Goal: Task Accomplishment & Management: Check status

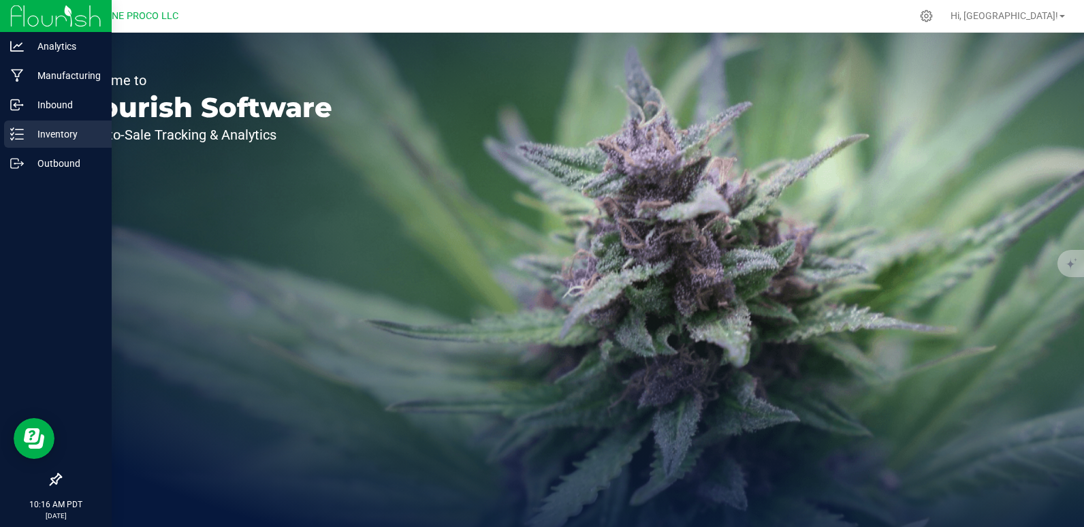
click at [72, 138] on p "Inventory" at bounding box center [65, 134] width 82 height 16
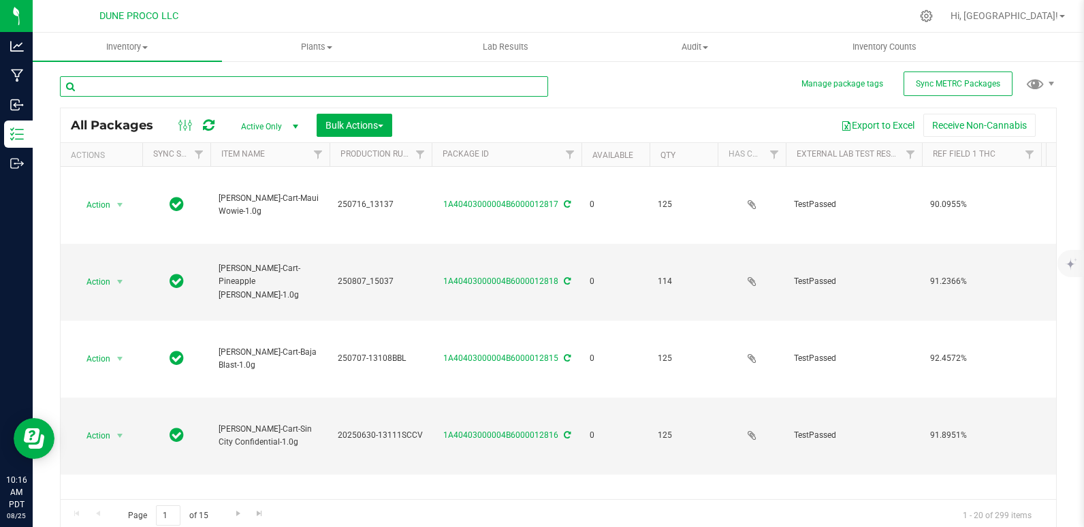
click at [136, 90] on input "text" at bounding box center [304, 86] width 488 height 20
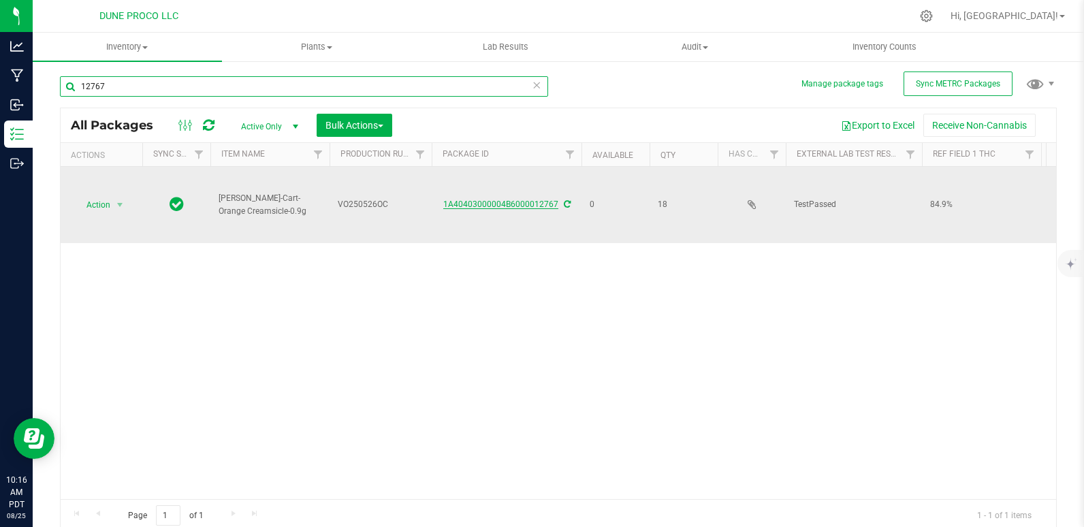
type input "12767"
click at [504, 200] on link "1A40403000004B6000012767" at bounding box center [500, 205] width 115 height 10
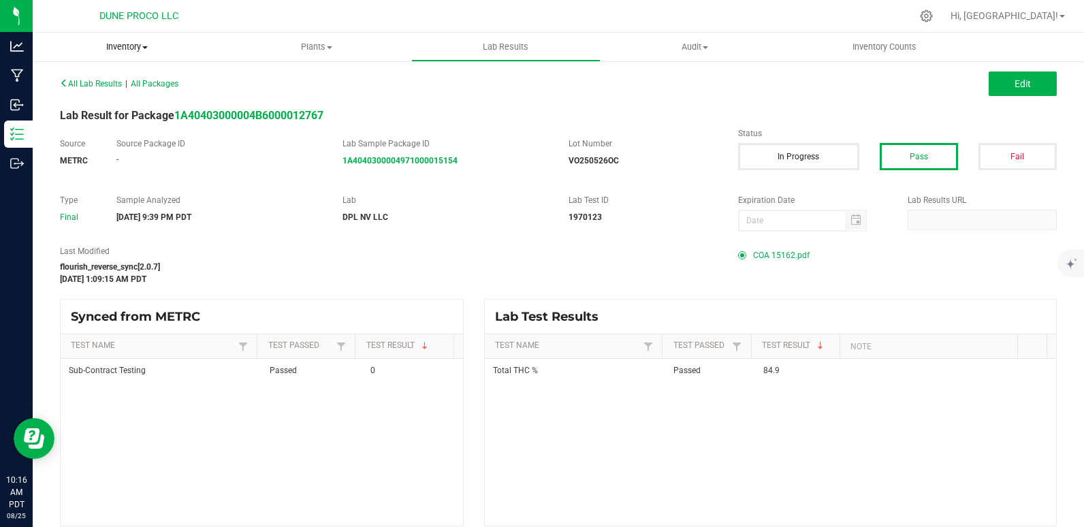
click at [119, 45] on span "Inventory" at bounding box center [127, 47] width 189 height 12
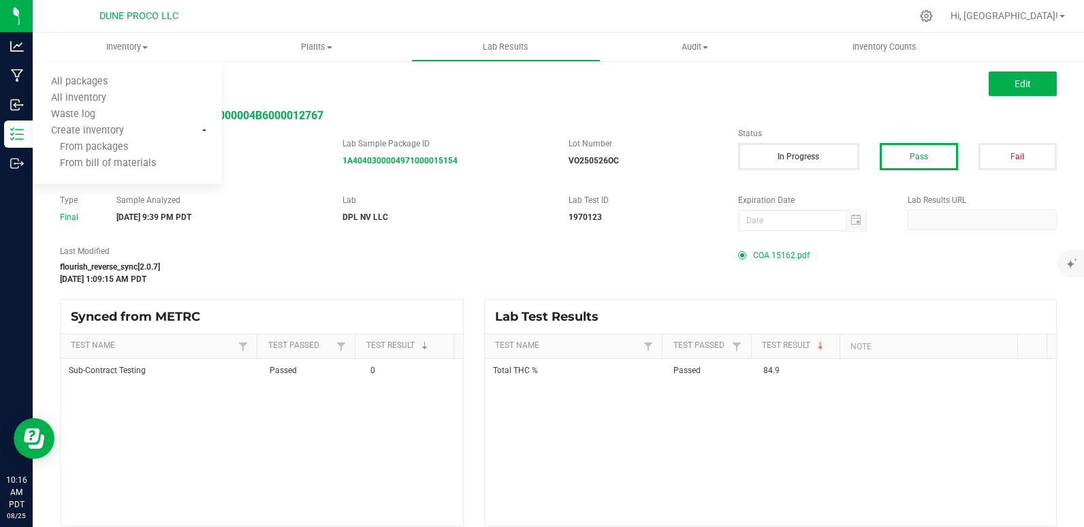
click at [259, 208] on div "Sample Analyzed 06/02/2025 9:39 PM PDT" at bounding box center [219, 208] width 226 height 29
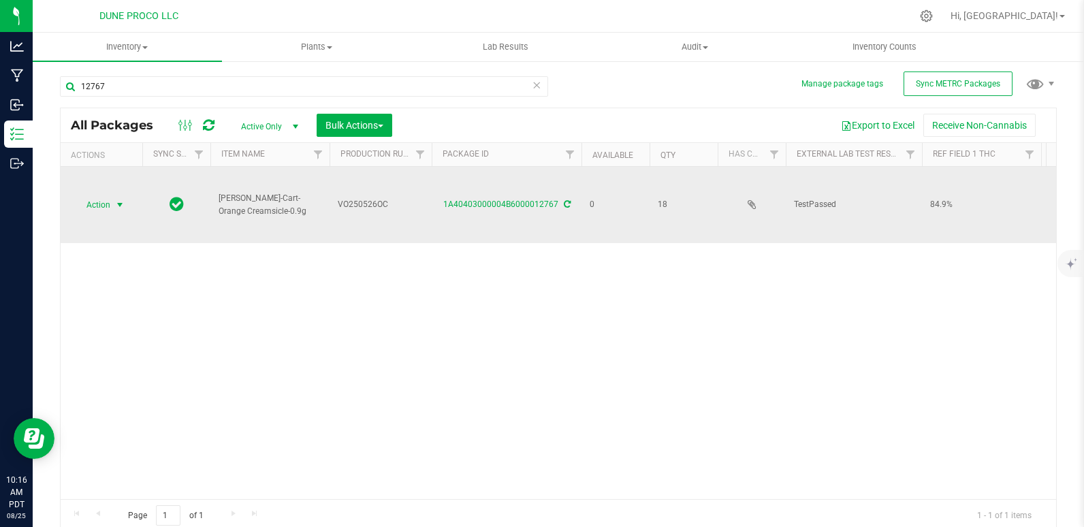
click at [95, 198] on span "Action" at bounding box center [92, 204] width 37 height 19
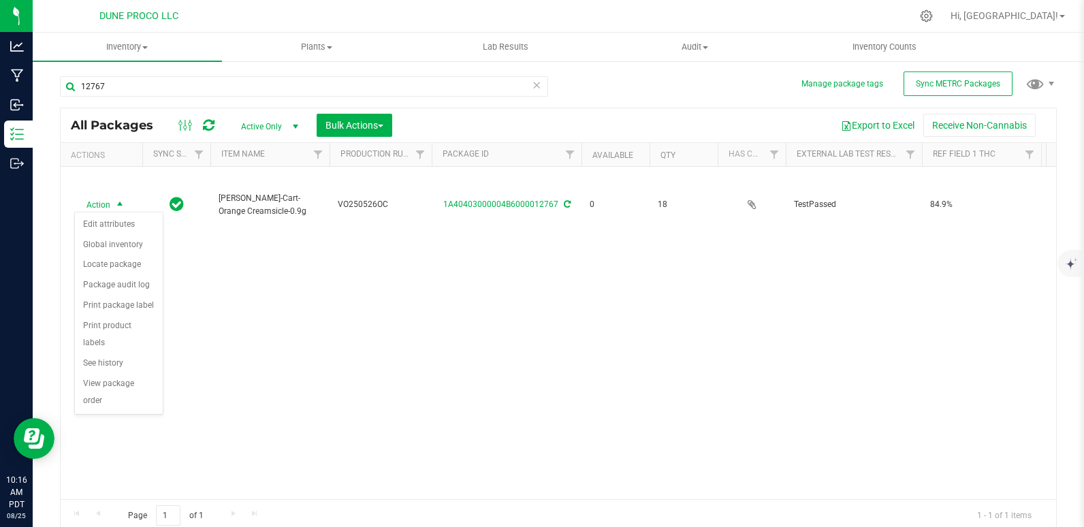
click at [726, 372] on div "Action Action Edit attributes Global inventory Locate package Package audit log…" at bounding box center [559, 333] width 996 height 332
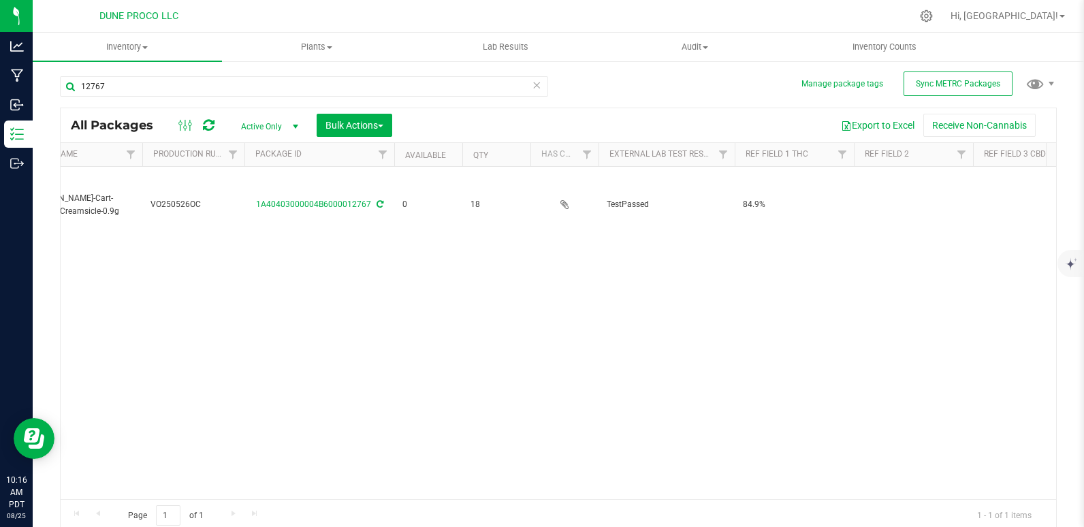
scroll to position [0, 191]
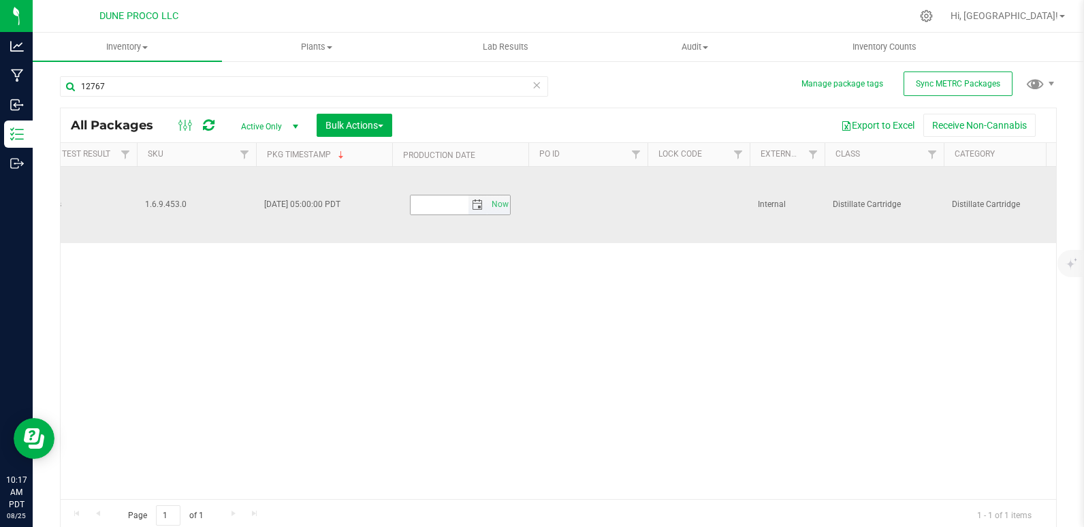
click at [424, 195] on input "text" at bounding box center [440, 204] width 58 height 19
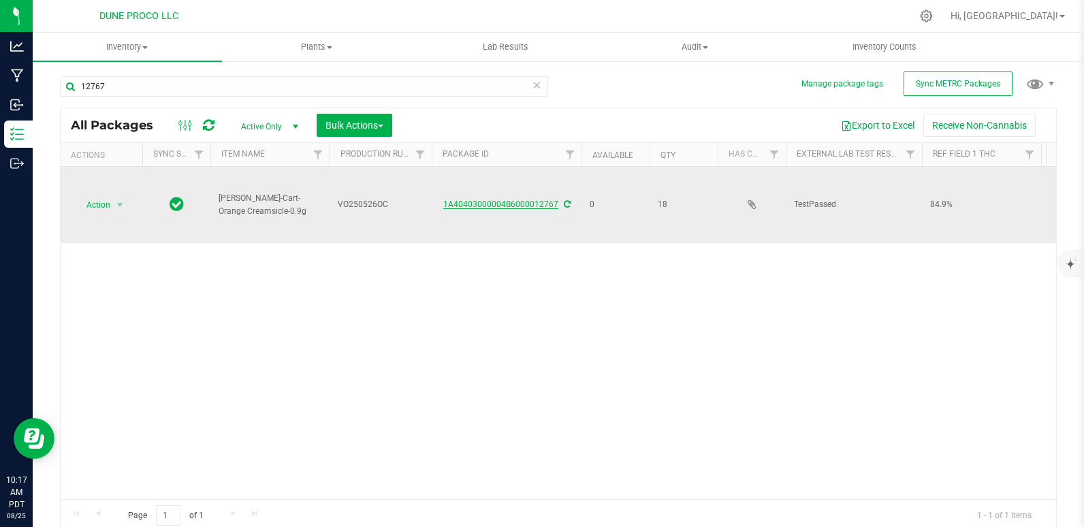
click at [513, 200] on link "1A40403000004B6000012767" at bounding box center [500, 205] width 115 height 10
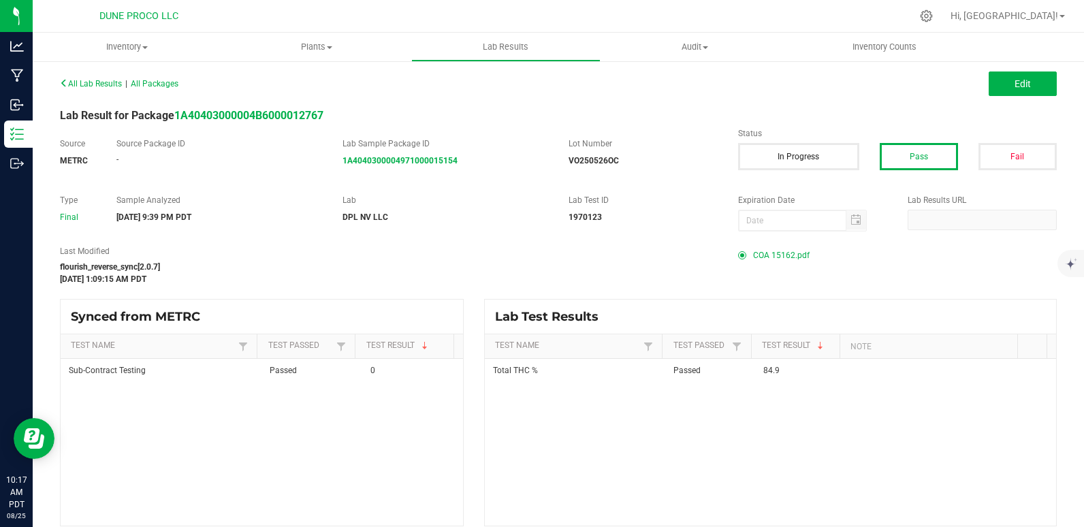
click at [753, 254] on span "COA 15162.pdf" at bounding box center [781, 255] width 57 height 20
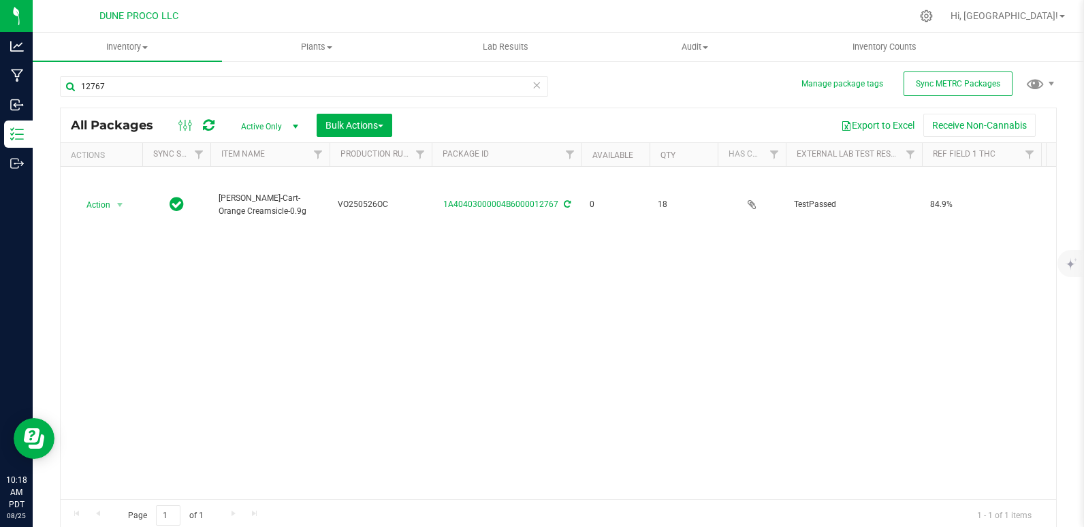
scroll to position [0, 216]
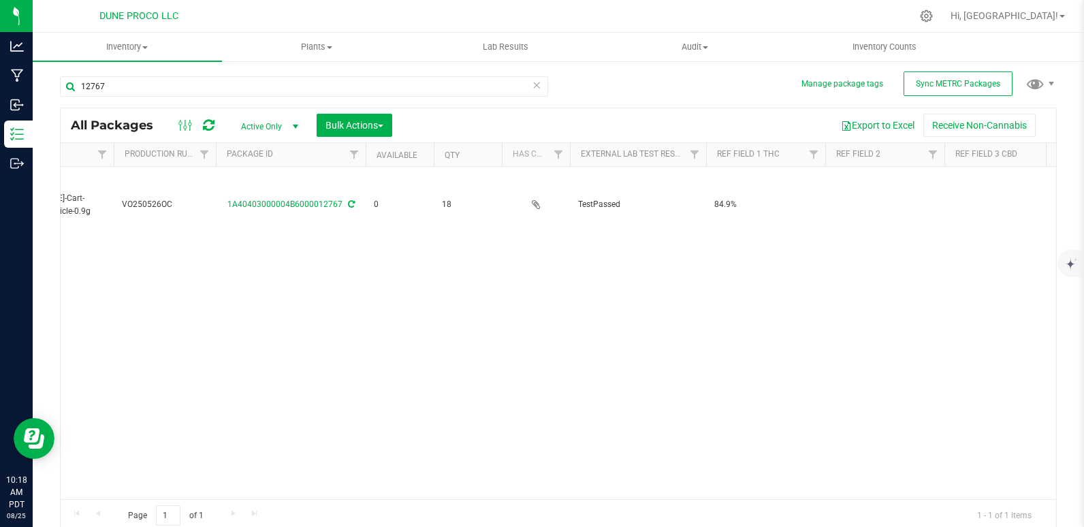
click at [339, 513] on div "Page 1 of 1 1 - 1 of 1 items" at bounding box center [559, 515] width 996 height 33
drag, startPoint x: 379, startPoint y: 525, endPoint x: 439, endPoint y: 533, distance: 60.4
click at [439, 526] on html "Analytics Manufacturing Inbound Inventory Outbound 10:18 AM PDT 08/25/2025 08/2…" at bounding box center [542, 263] width 1084 height 527
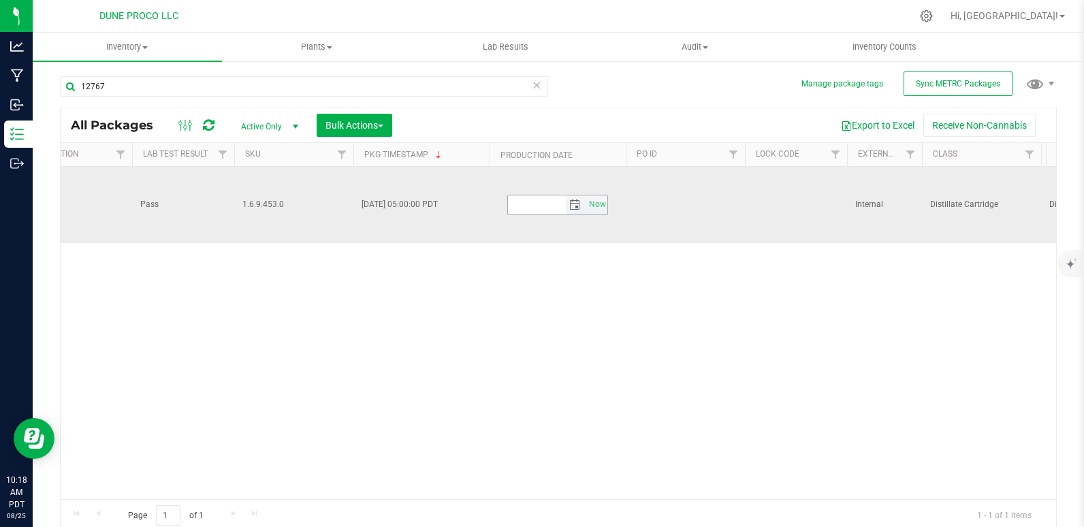
click at [573, 203] on span "select" at bounding box center [574, 205] width 11 height 11
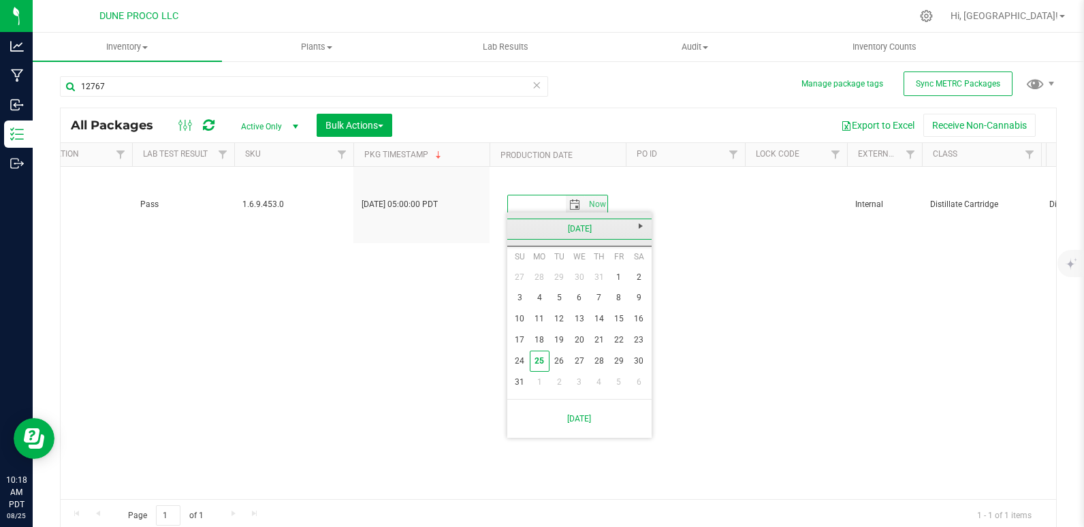
click at [516, 225] on link "August 2025" at bounding box center [580, 229] width 146 height 21
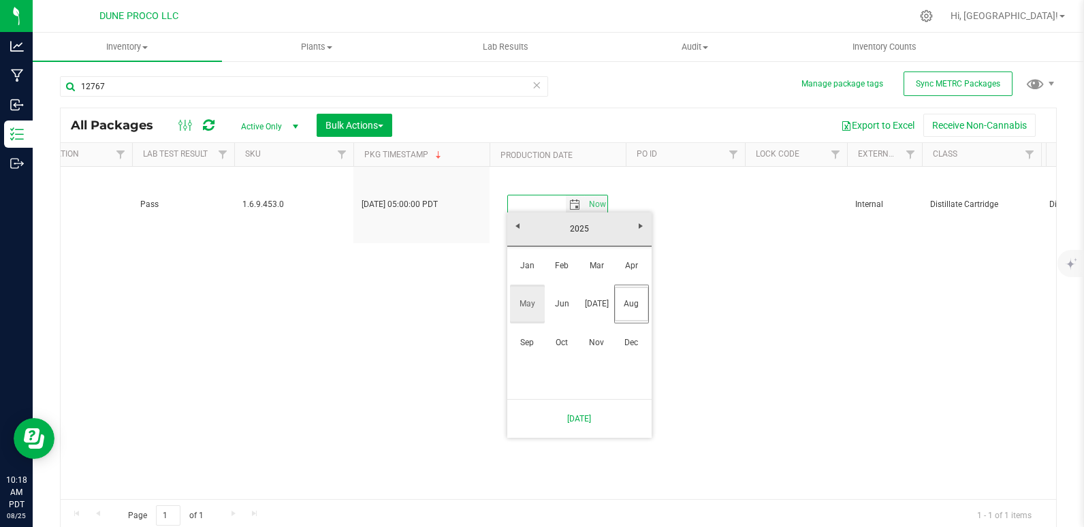
click at [539, 308] on link "May" at bounding box center [527, 304] width 35 height 35
click at [540, 355] on link "26" at bounding box center [540, 361] width 20 height 21
type input "2025-05-26"
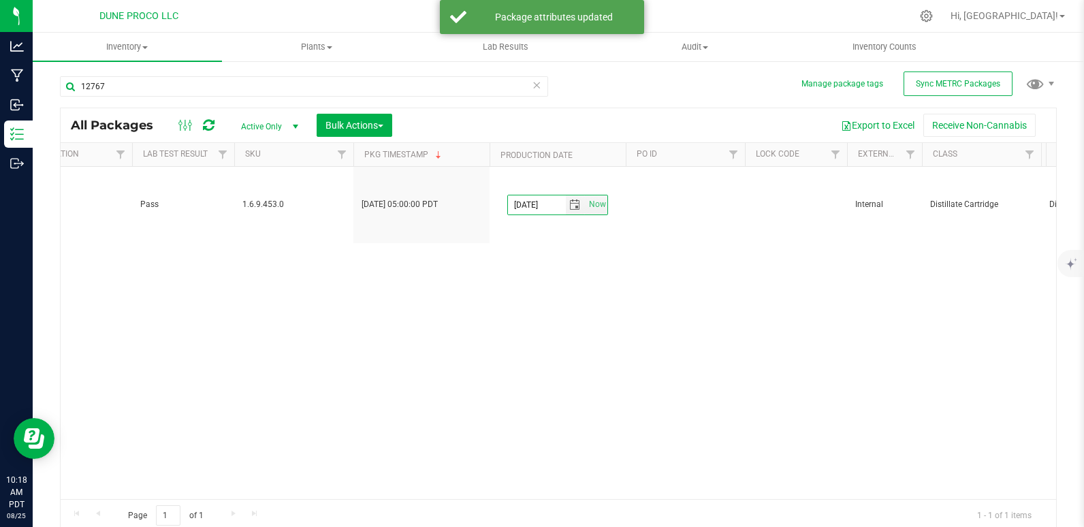
click at [655, 302] on div "Action Action Edit attributes Global inventory Locate package Package audit log…" at bounding box center [559, 333] width 996 height 332
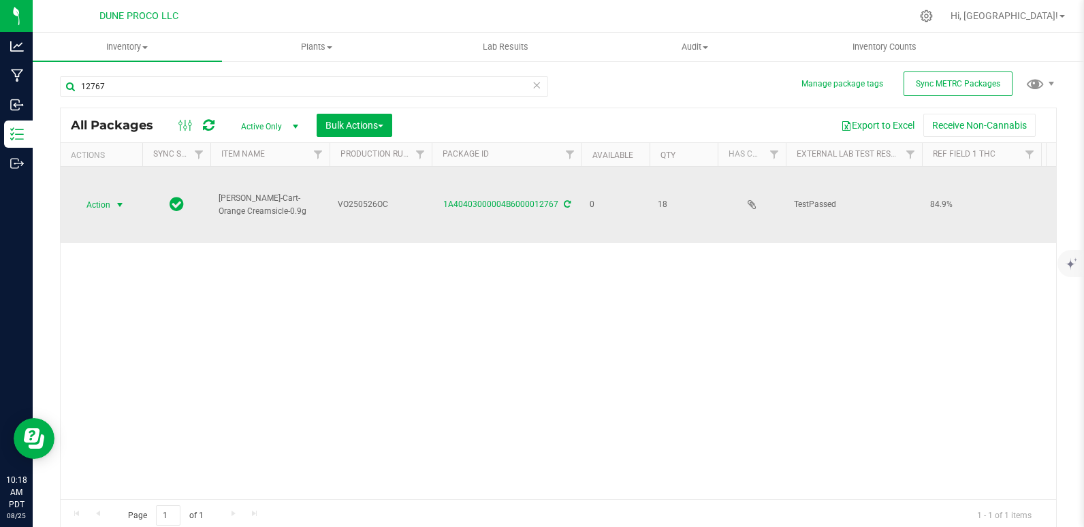
click at [97, 202] on span "Action" at bounding box center [92, 204] width 37 height 19
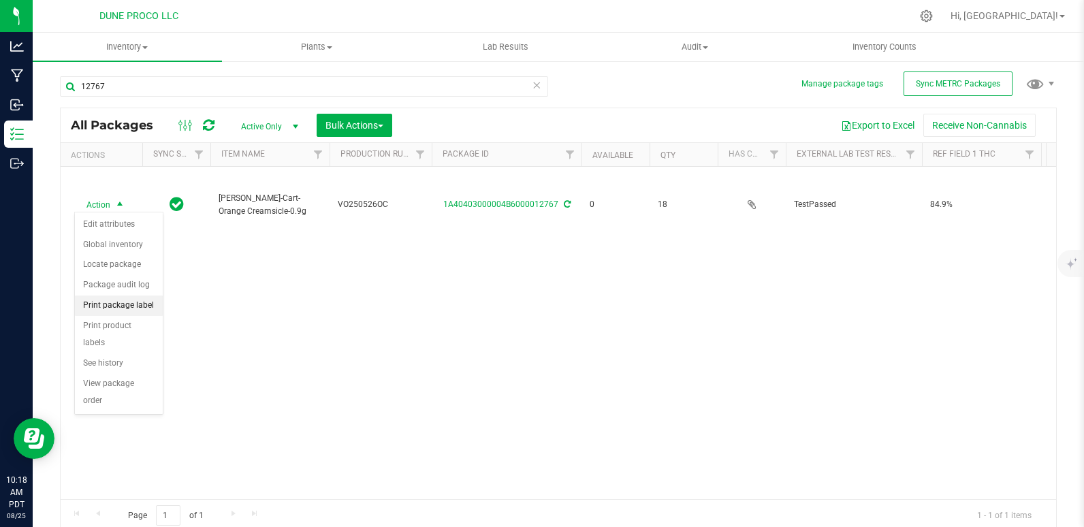
click at [125, 308] on li "Print package label" at bounding box center [119, 306] width 88 height 20
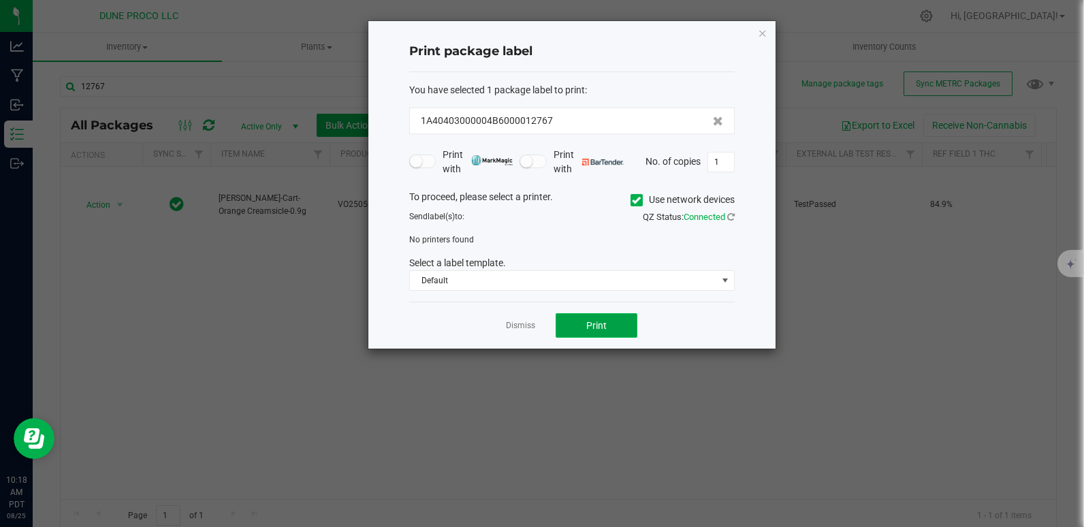
click at [606, 320] on span "Print" at bounding box center [596, 325] width 20 height 11
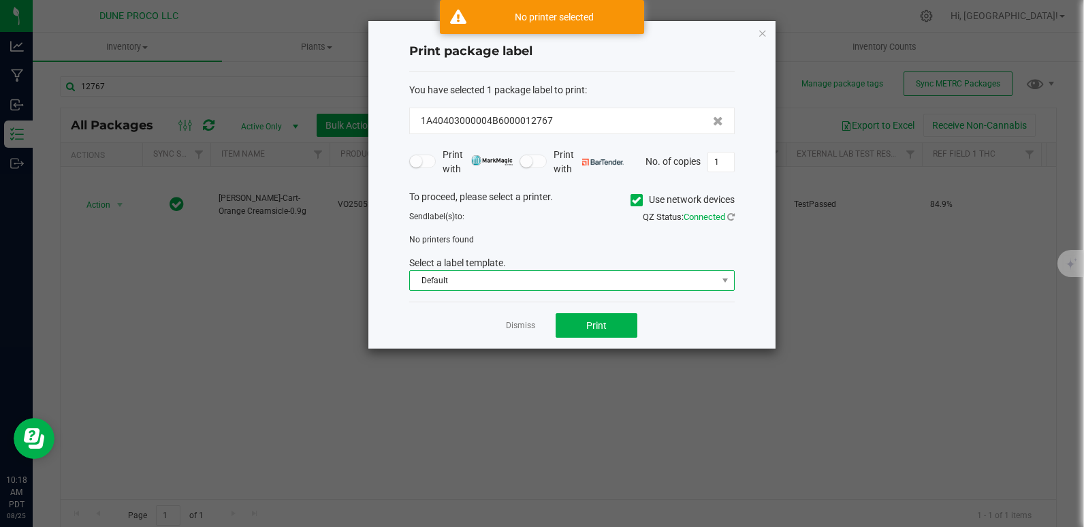
click at [595, 286] on span "Default" at bounding box center [563, 280] width 307 height 19
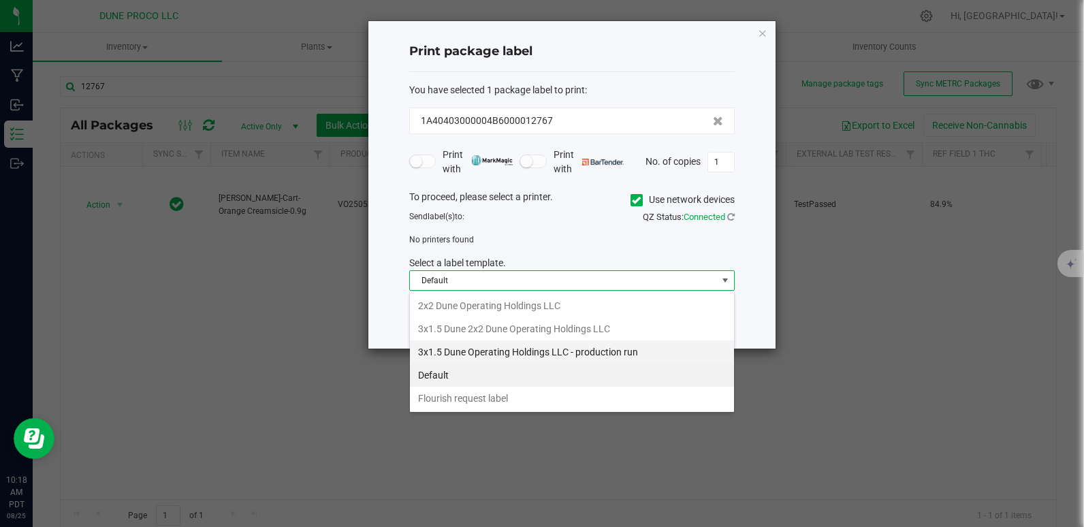
click at [500, 353] on li "3x1.5 Dune Operating Holdings LLC - production run" at bounding box center [572, 352] width 324 height 23
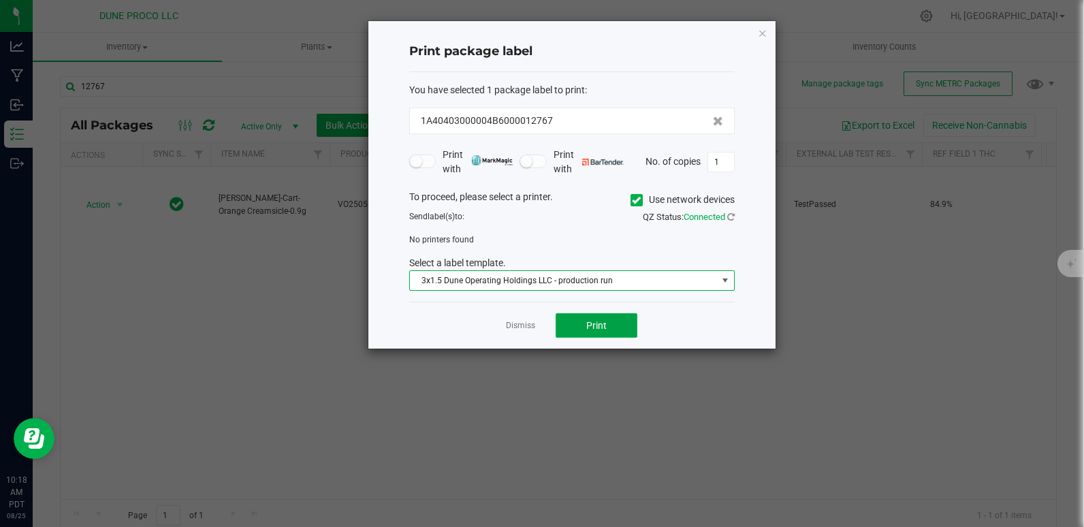
click at [615, 324] on button "Print" at bounding box center [597, 325] width 82 height 25
click at [596, 322] on span "Print" at bounding box center [596, 325] width 20 height 11
click at [630, 332] on button "Print" at bounding box center [597, 325] width 82 height 25
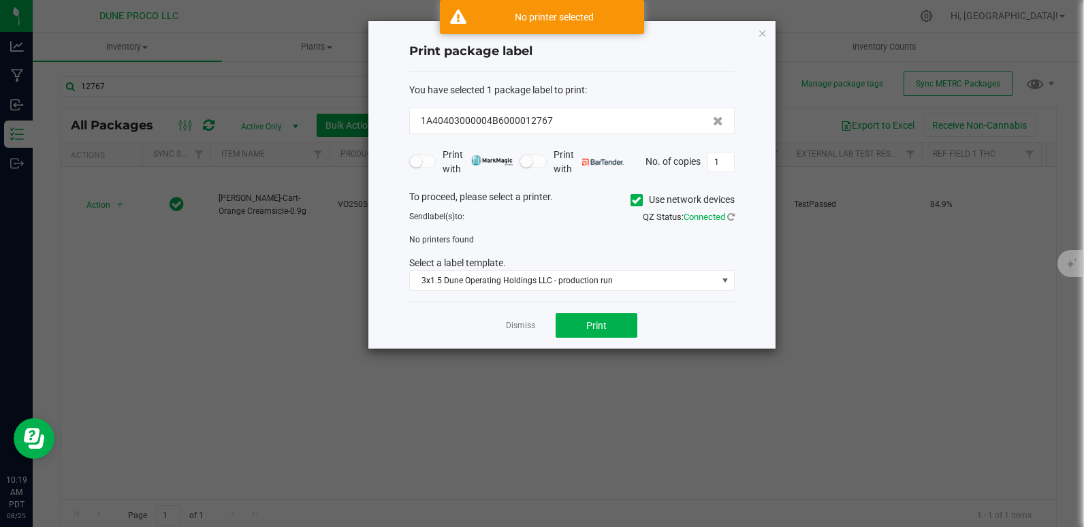
click at [704, 217] on span "Connected" at bounding box center [705, 217] width 42 height 10
click at [490, 212] on div "Send label(s) to:" at bounding box center [485, 216] width 173 height 12
click at [497, 195] on div "To proceed, please select a printer. Use network devices" at bounding box center [572, 200] width 346 height 20
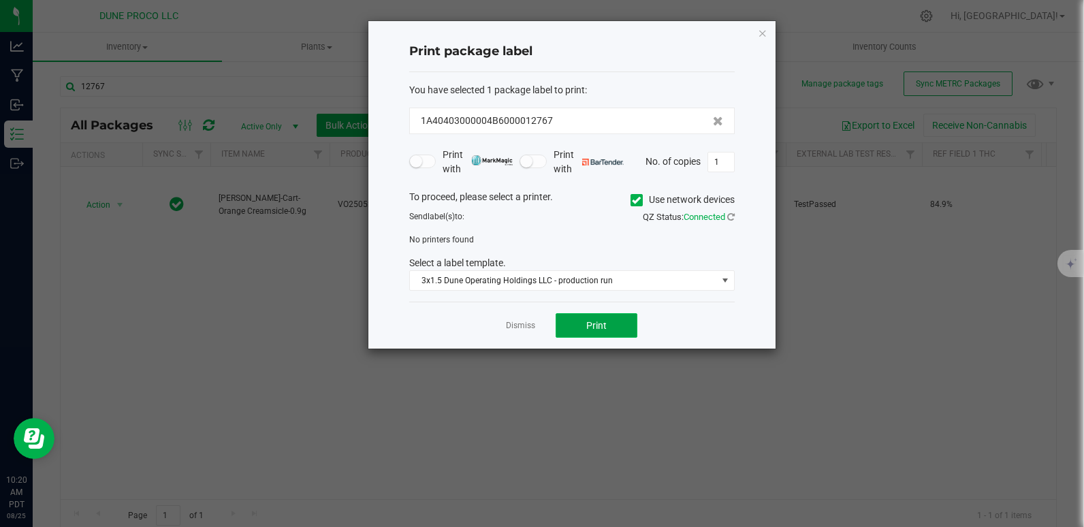
click at [580, 319] on button "Print" at bounding box center [597, 325] width 82 height 25
click at [605, 331] on span "Print" at bounding box center [596, 325] width 20 height 11
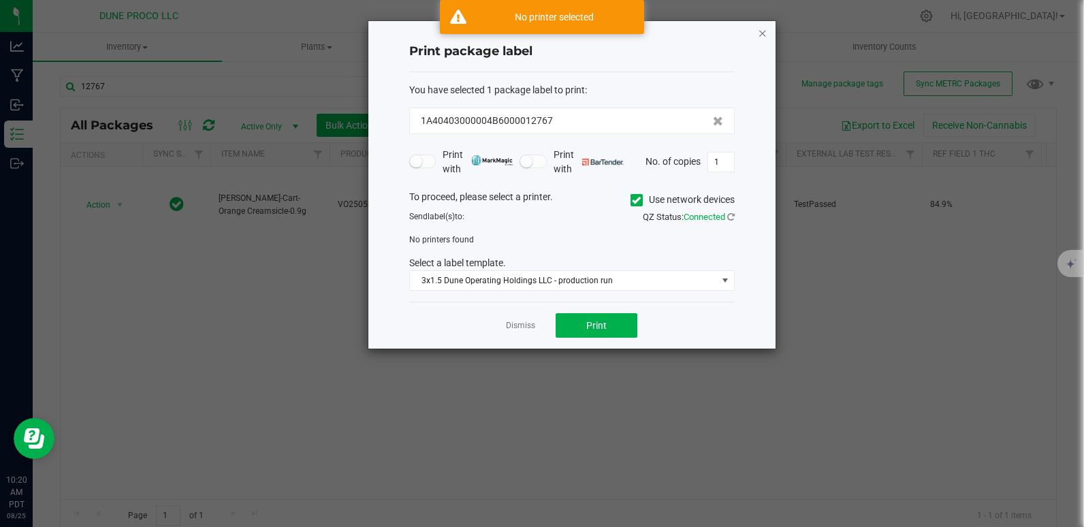
click at [761, 31] on icon "button" at bounding box center [763, 33] width 10 height 16
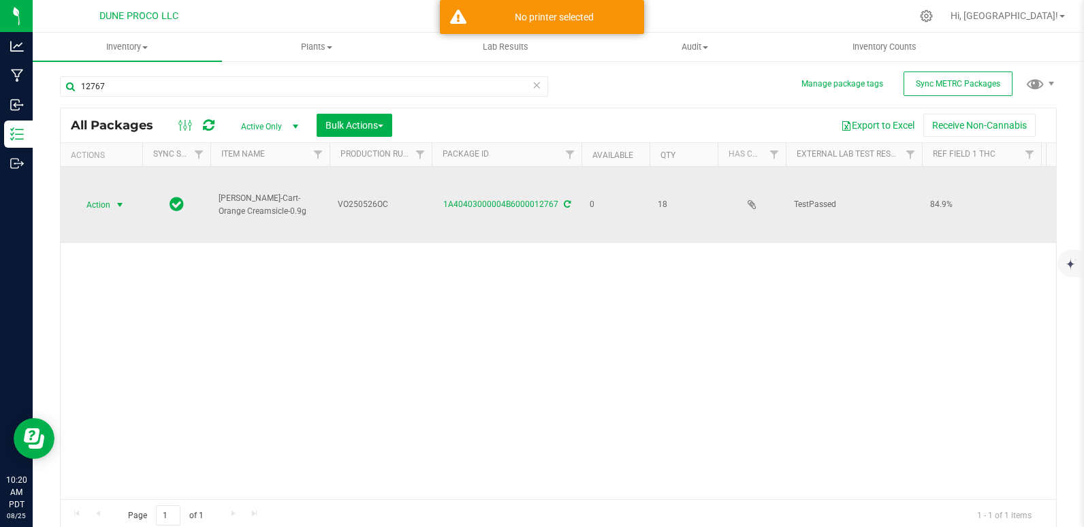
click at [106, 202] on span "Action" at bounding box center [92, 204] width 37 height 19
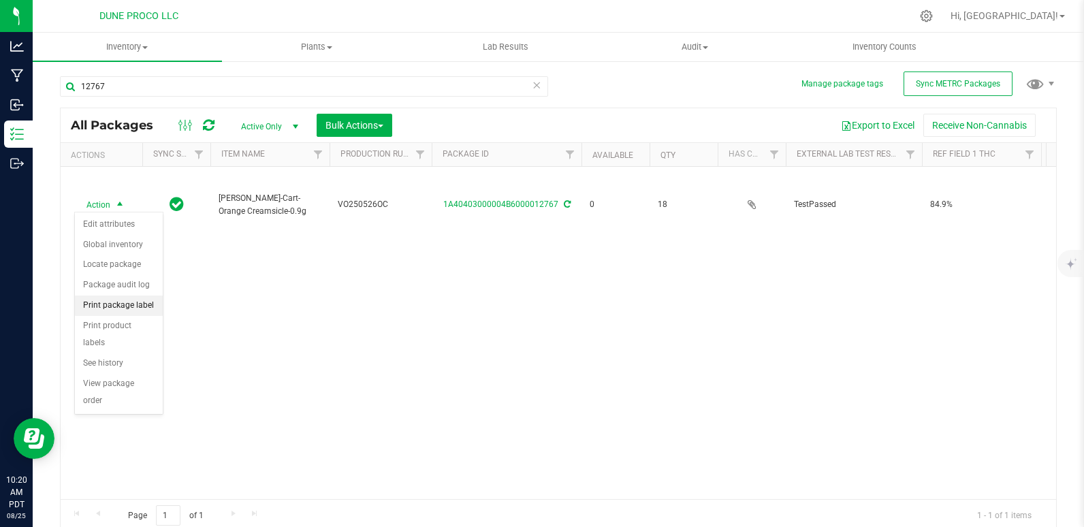
click at [129, 304] on li "Print package label" at bounding box center [119, 306] width 88 height 20
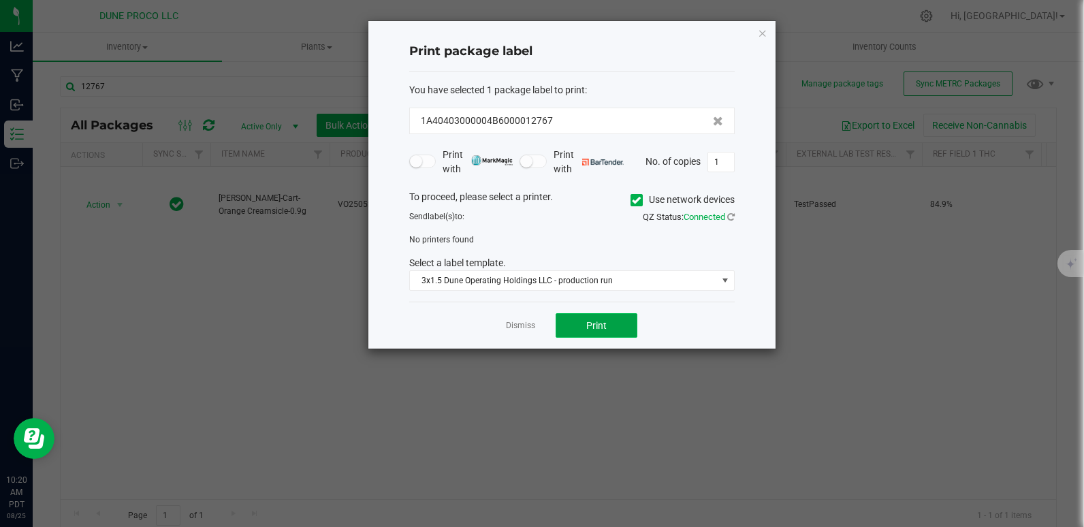
click at [574, 321] on button "Print" at bounding box center [597, 325] width 82 height 25
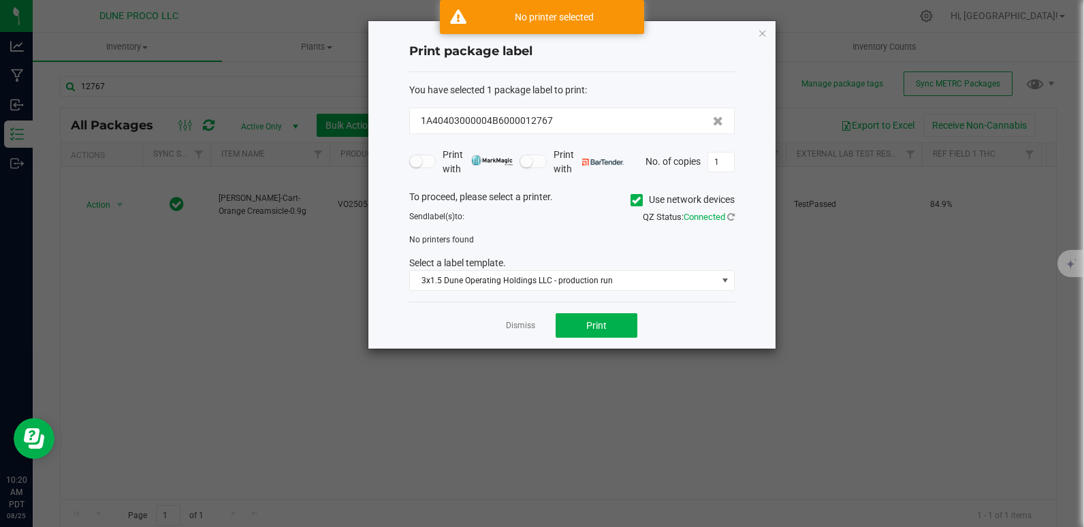
click at [535, 192] on div "To proceed, please select a printer. Use network devices" at bounding box center [572, 200] width 346 height 20
click at [438, 210] on div "Send label(s) to:" at bounding box center [485, 216] width 173 height 12
drag, startPoint x: 438, startPoint y: 210, endPoint x: 485, endPoint y: 220, distance: 47.9
click at [485, 220] on div "Send label(s) to:" at bounding box center [485, 216] width 173 height 12
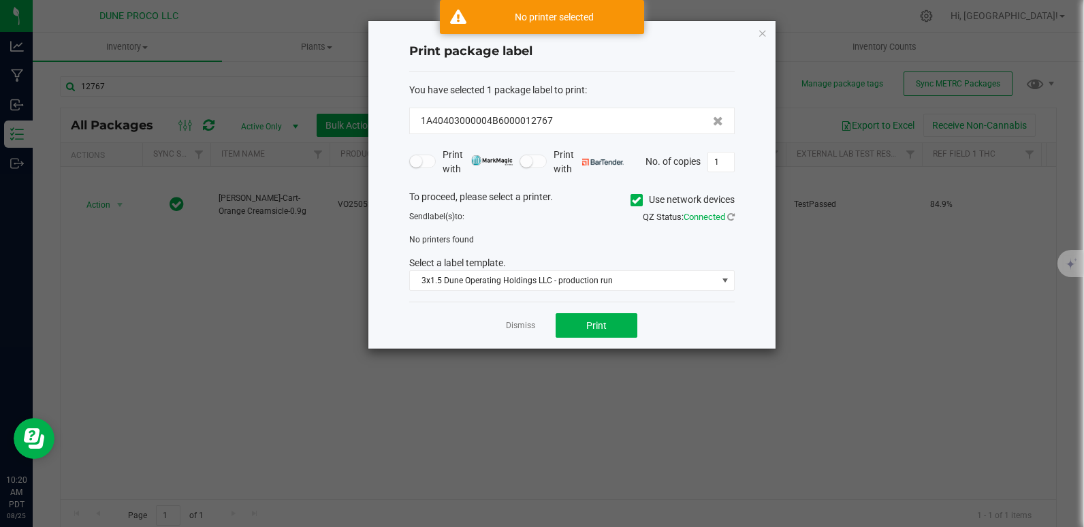
click at [484, 220] on div "Send label(s) to:" at bounding box center [485, 216] width 173 height 12
drag, startPoint x: 484, startPoint y: 220, endPoint x: 477, endPoint y: 235, distance: 16.8
click at [477, 235] on div "No printers found" at bounding box center [572, 240] width 346 height 12
click at [468, 235] on span "No printers found" at bounding box center [441, 240] width 65 height 10
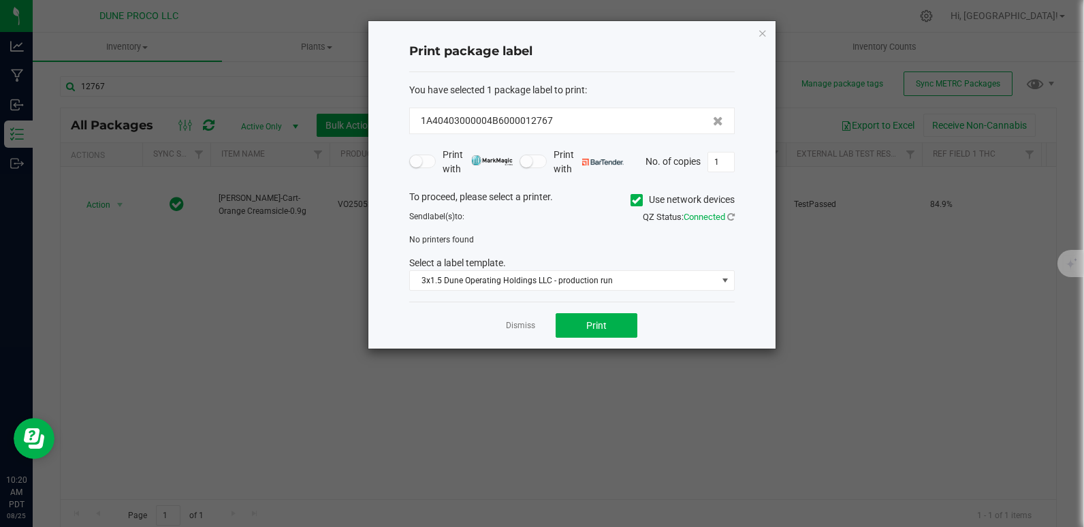
click at [467, 236] on span "No printers found" at bounding box center [441, 240] width 65 height 10
click at [700, 215] on span "Connected" at bounding box center [705, 217] width 42 height 10
click at [728, 219] on icon at bounding box center [730, 216] width 7 height 9
click at [610, 316] on button "Print" at bounding box center [597, 325] width 82 height 25
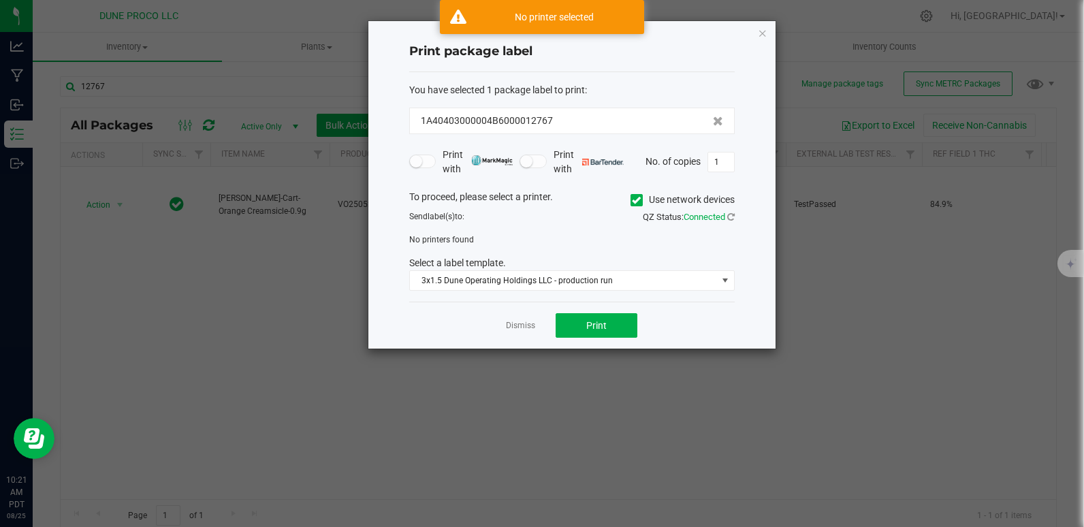
click at [625, 467] on ngb-modal-window "Print package label You have selected 1 package label to print : 1A40403000004B…" at bounding box center [547, 263] width 1094 height 527
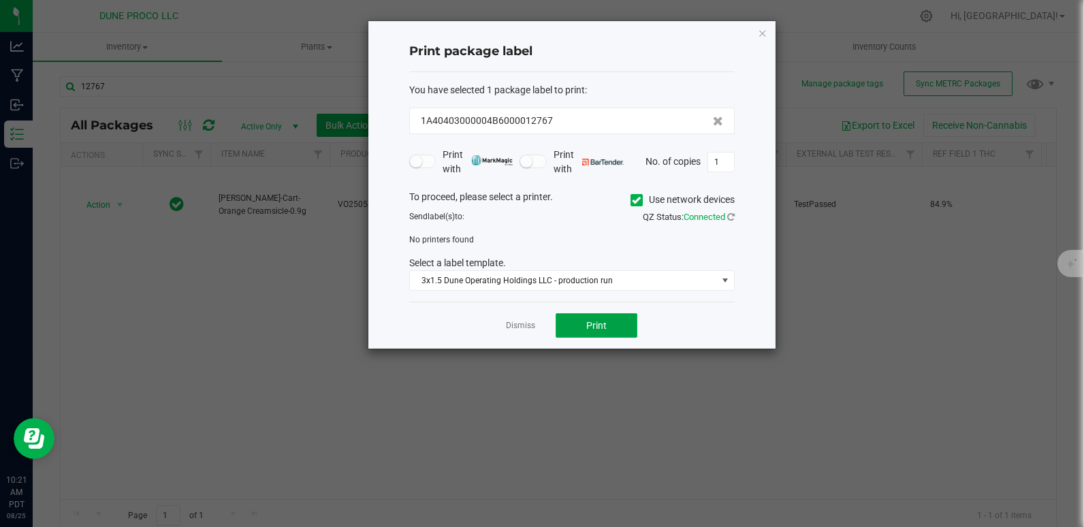
click at [619, 318] on button "Print" at bounding box center [597, 325] width 82 height 25
click at [484, 219] on div "Send label(s) to:" at bounding box center [485, 216] width 173 height 12
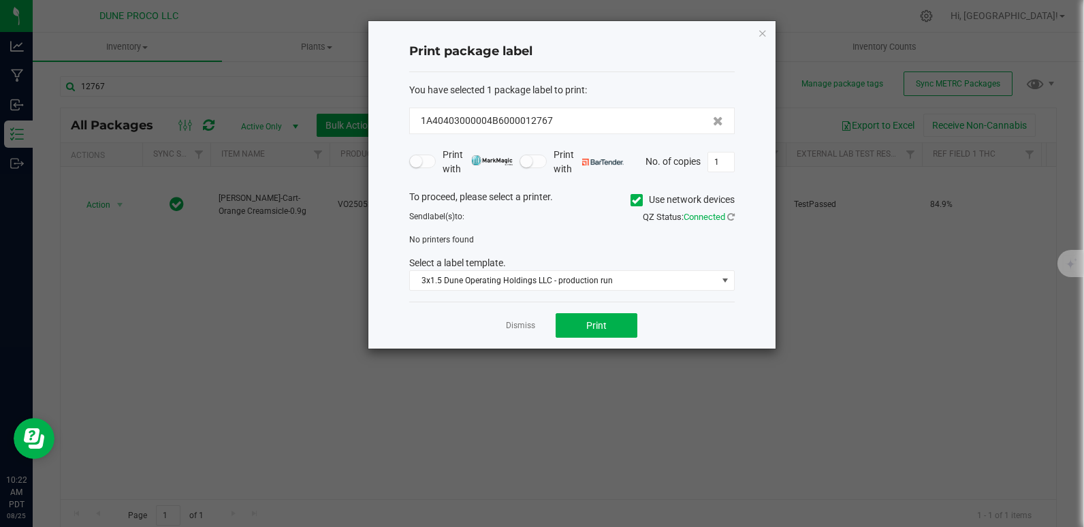
drag, startPoint x: 484, startPoint y: 219, endPoint x: 611, endPoint y: 233, distance: 128.1
click at [611, 233] on div "To proceed, please select a printer. Use network devices Send label(s) to: QZ S…" at bounding box center [572, 240] width 326 height 101
click at [762, 31] on icon "button" at bounding box center [763, 33] width 10 height 16
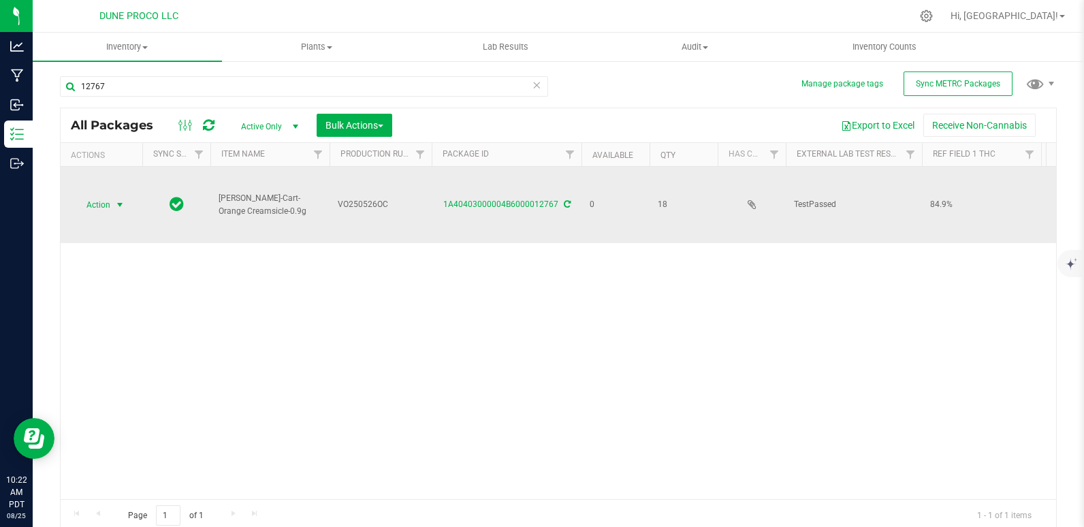
click at [105, 200] on span "Action" at bounding box center [92, 204] width 37 height 19
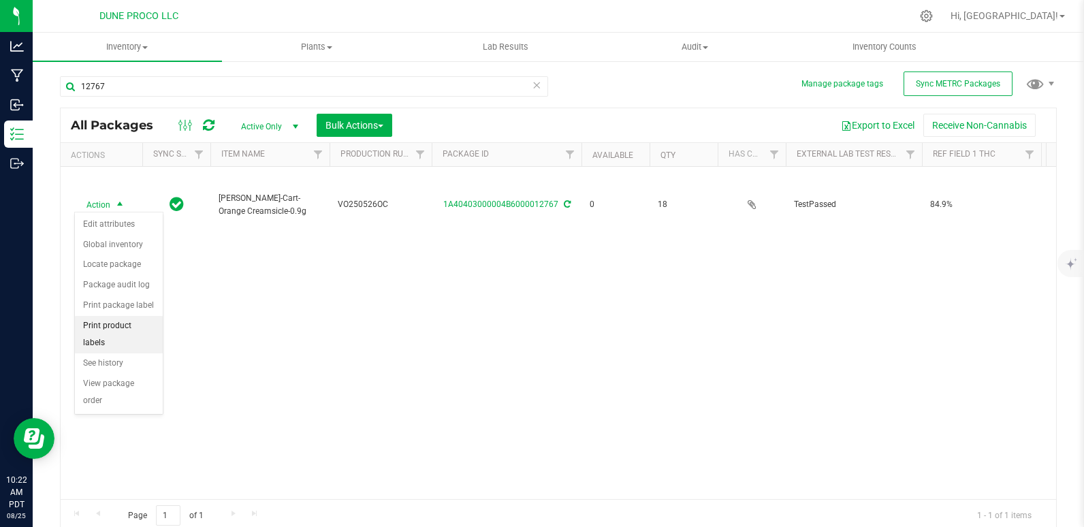
click at [120, 323] on li "Print product labels" at bounding box center [119, 334] width 88 height 37
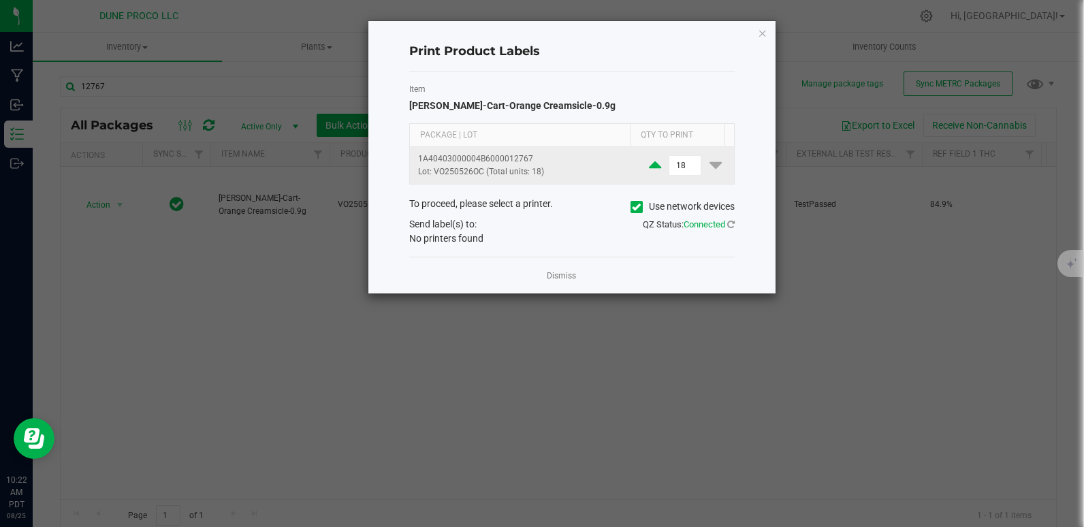
click at [649, 163] on icon at bounding box center [655, 165] width 12 height 17
click at [710, 163] on icon at bounding box center [716, 165] width 12 height 17
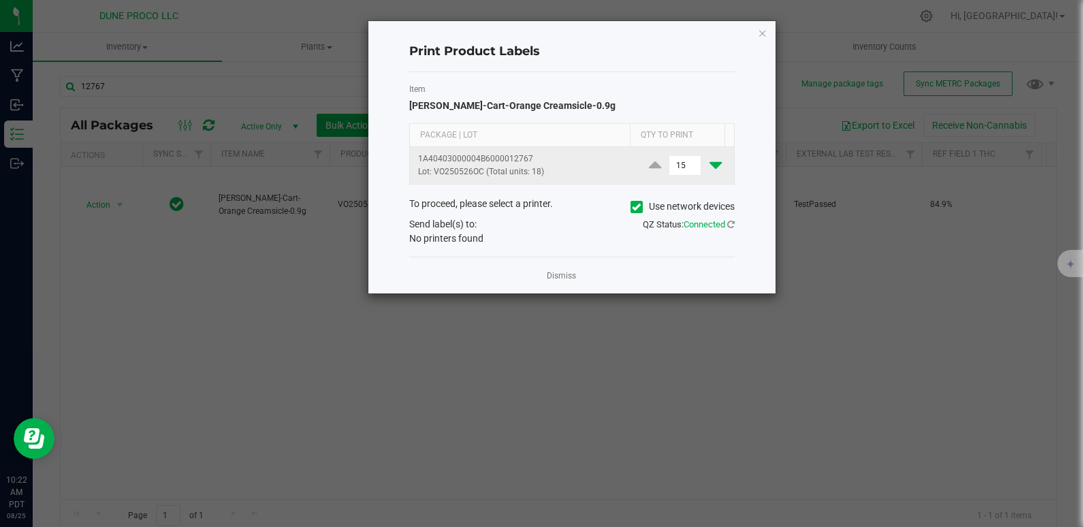
click at [710, 163] on icon at bounding box center [716, 165] width 12 height 17
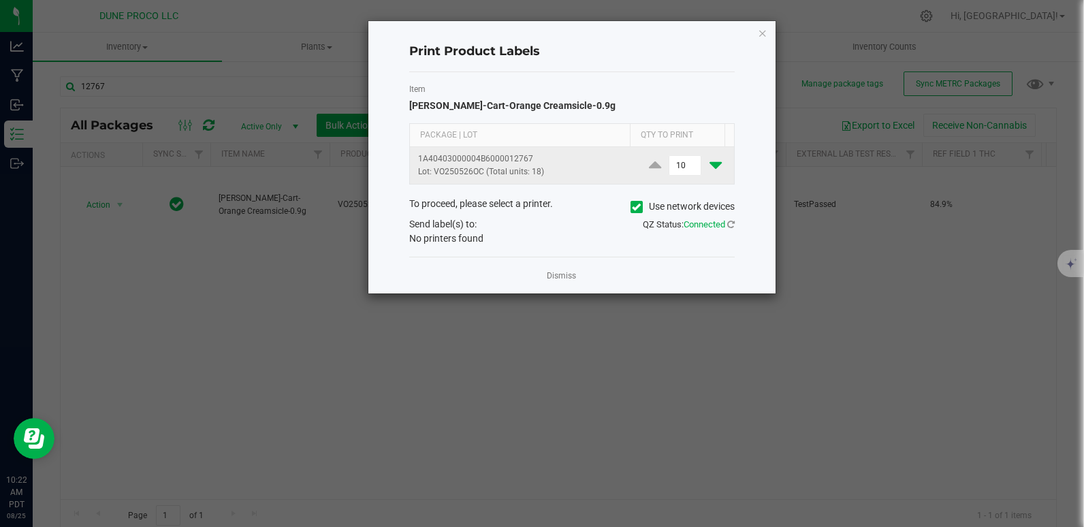
click at [710, 163] on icon at bounding box center [716, 165] width 12 height 17
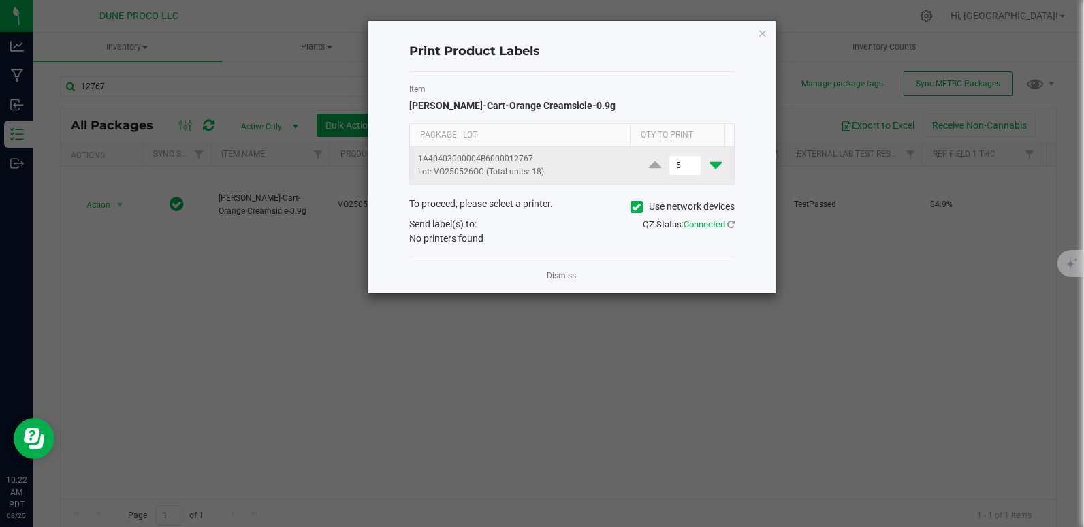
click at [710, 163] on icon at bounding box center [716, 165] width 12 height 17
type input "1"
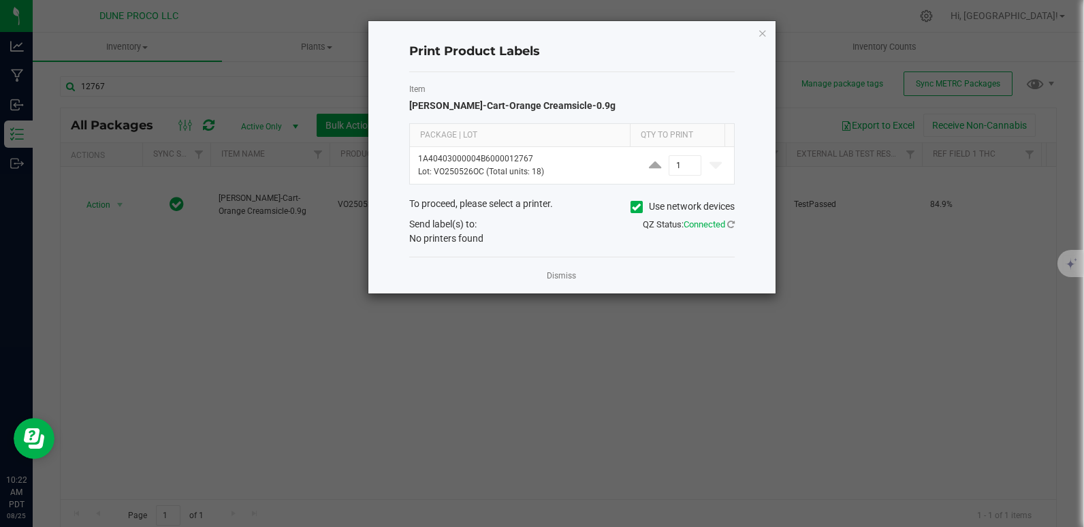
click at [580, 249] on div "Item HUST-Cart-Orange Creamsicle-0.9g Package | Lot Qty to Print 1A40403000004B…" at bounding box center [572, 164] width 326 height 185
click at [560, 276] on link "Dismiss" at bounding box center [561, 276] width 29 height 12
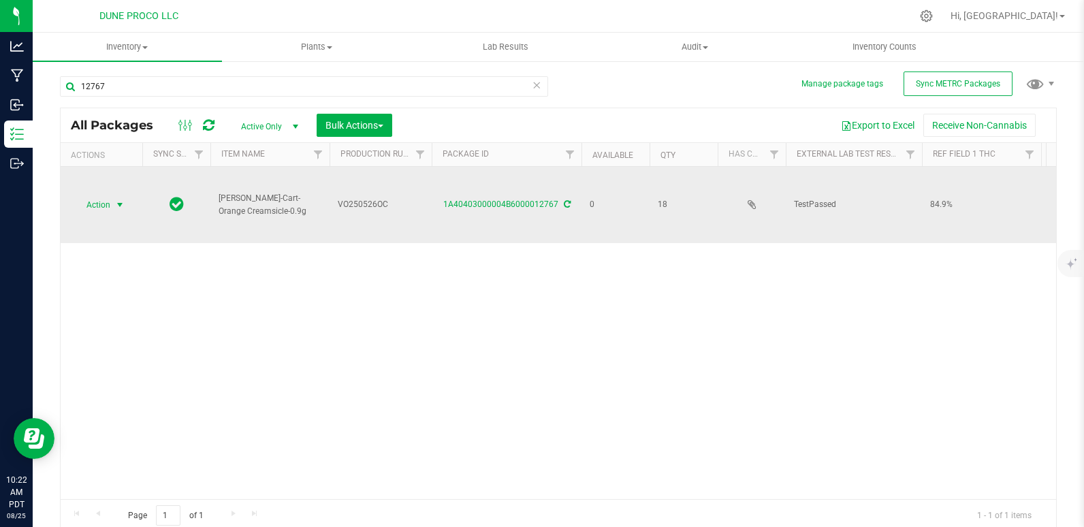
click at [100, 201] on span "Action" at bounding box center [92, 204] width 37 height 19
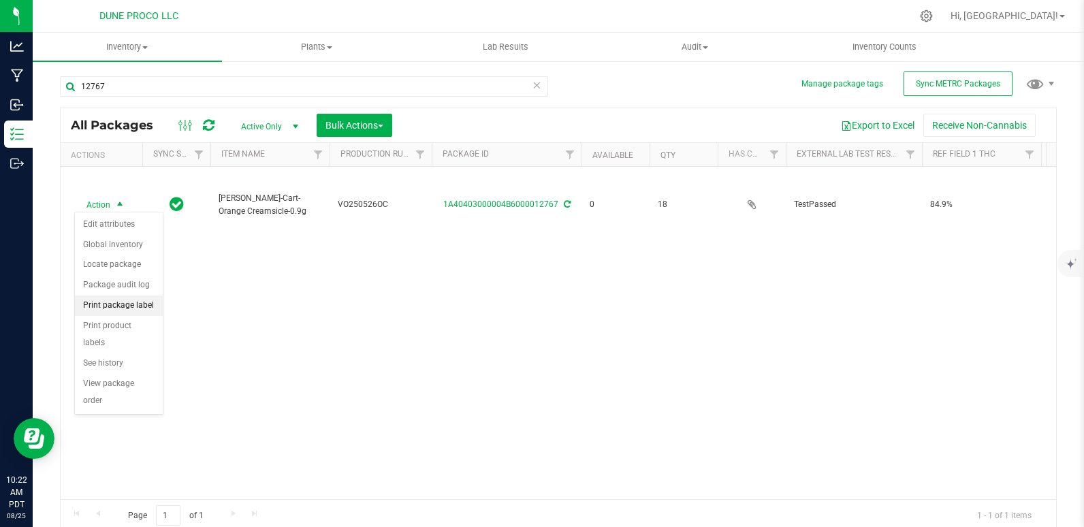
click at [120, 308] on li "Print package label" at bounding box center [119, 306] width 88 height 20
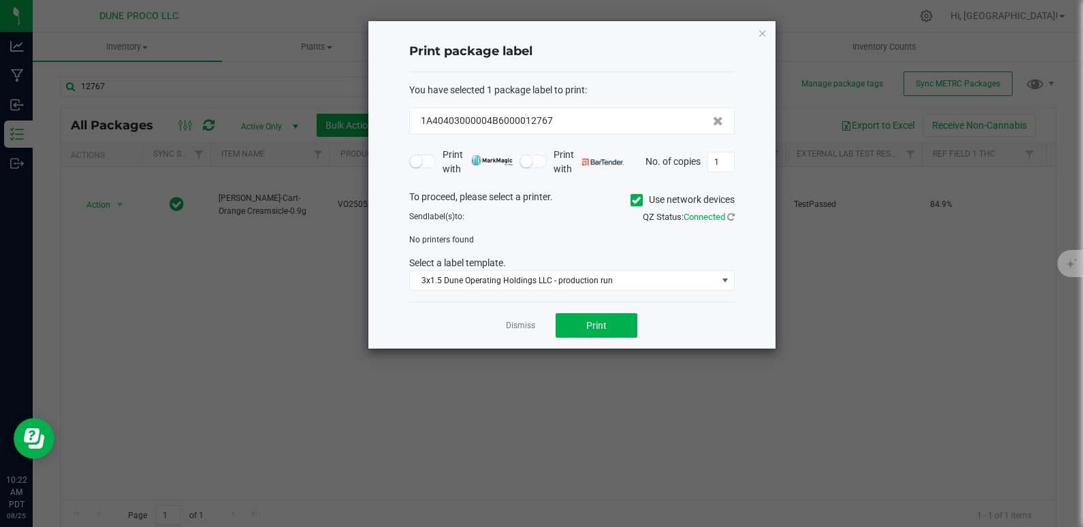
click at [537, 157] on span at bounding box center [533, 162] width 27 height 14
click at [516, 196] on div "To proceed, please select a printer. Use network devices" at bounding box center [572, 200] width 346 height 20
click at [515, 198] on div "To proceed, please select a printer. Use network devices" at bounding box center [572, 200] width 346 height 20
click at [441, 216] on span "label(s)" at bounding box center [441, 217] width 27 height 10
click at [447, 245] on div "No printers found" at bounding box center [572, 240] width 346 height 12
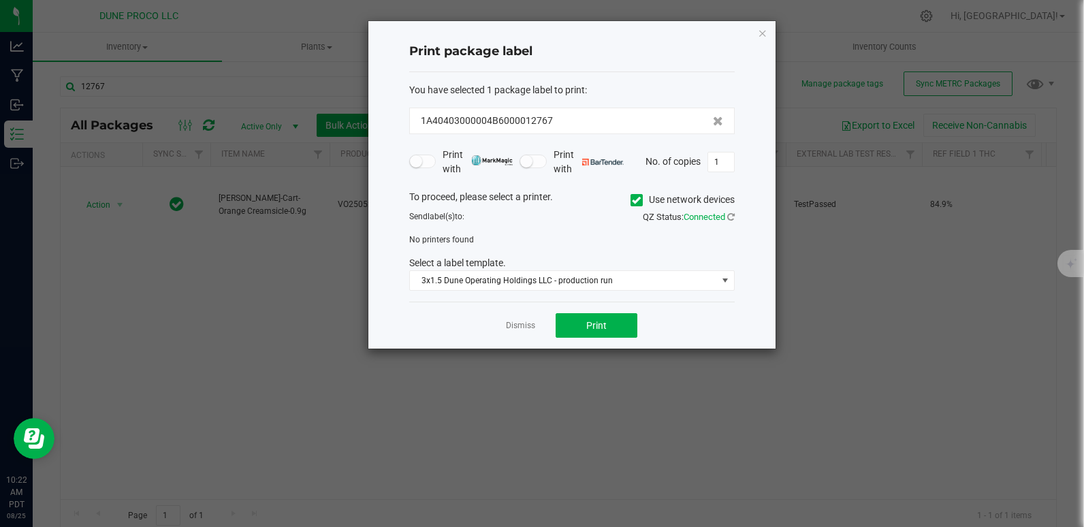
click at [453, 242] on span "No printers found" at bounding box center [441, 240] width 65 height 10
drag, startPoint x: 453, startPoint y: 242, endPoint x: 503, endPoint y: 266, distance: 55.1
click at [502, 266] on div "Select a label template." at bounding box center [572, 263] width 346 height 14
click at [716, 218] on span "Connected" at bounding box center [705, 217] width 42 height 10
click at [592, 326] on span "Print" at bounding box center [596, 325] width 20 height 11
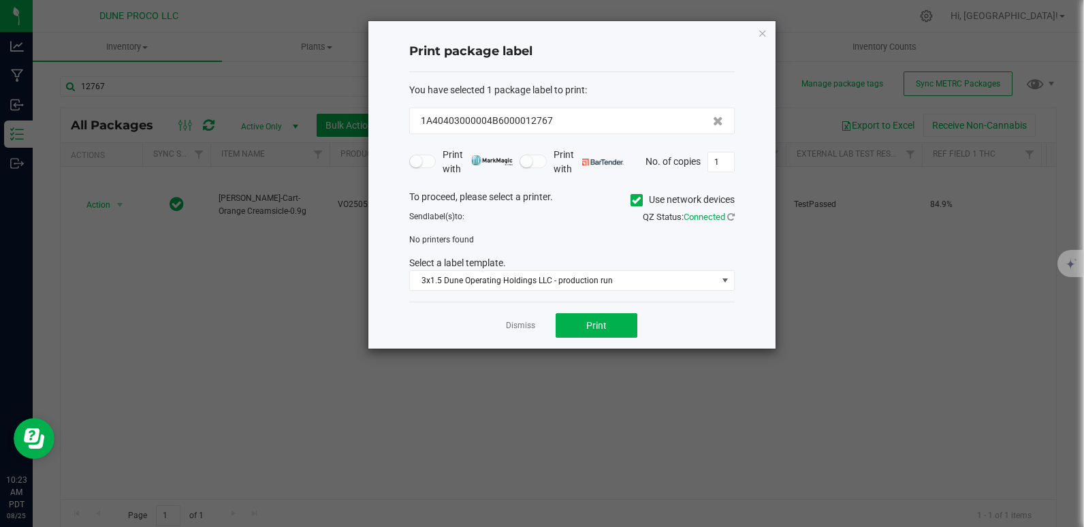
click at [1018, 115] on ngb-modal-window "Print package label You have selected 1 package label to print : 1A40403000004B…" at bounding box center [547, 263] width 1094 height 527
click at [625, 328] on button "Print" at bounding box center [597, 325] width 82 height 25
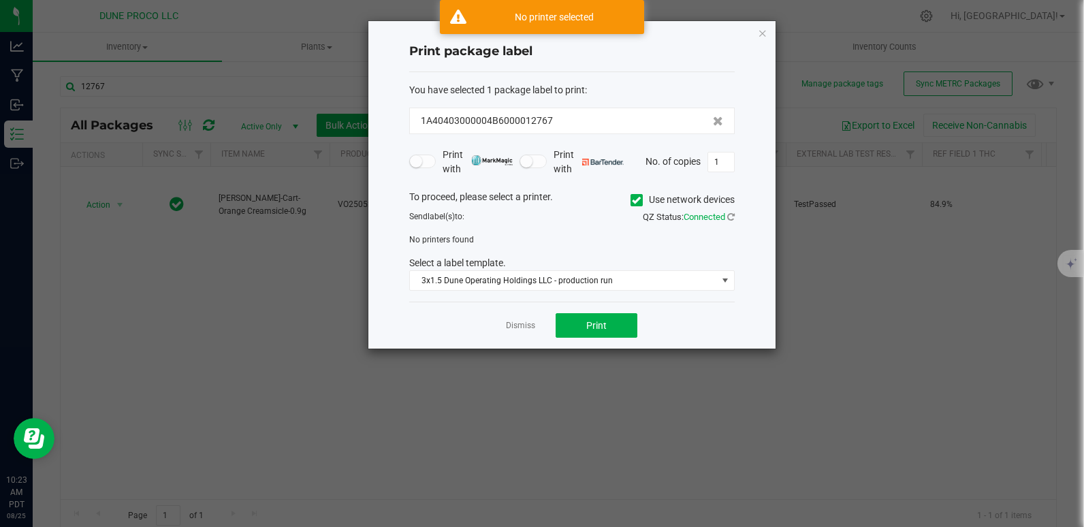
click at [633, 200] on icon at bounding box center [636, 200] width 9 height 0
click at [0, 0] on input "Use network devices" at bounding box center [0, 0] width 0 height 0
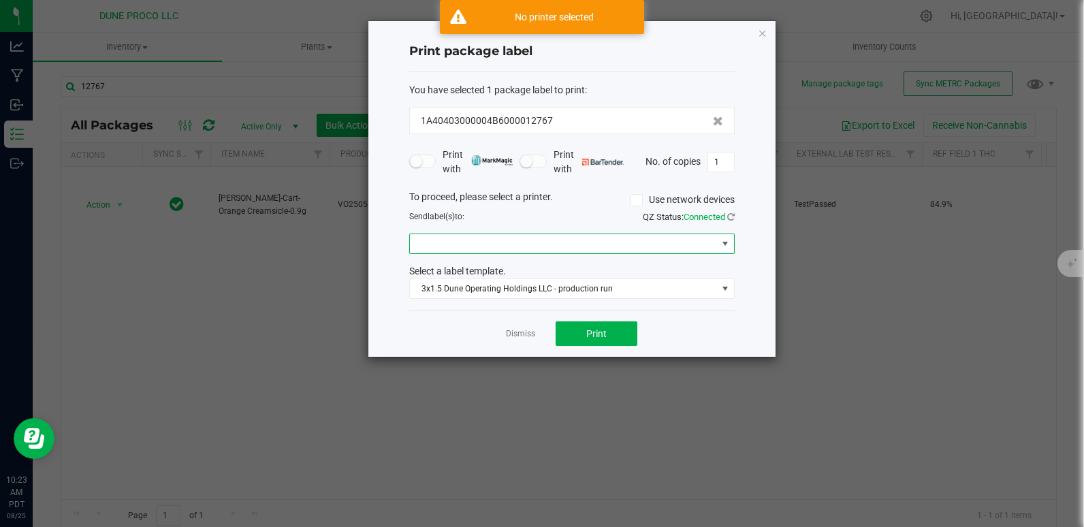
click at [632, 244] on span at bounding box center [563, 243] width 307 height 19
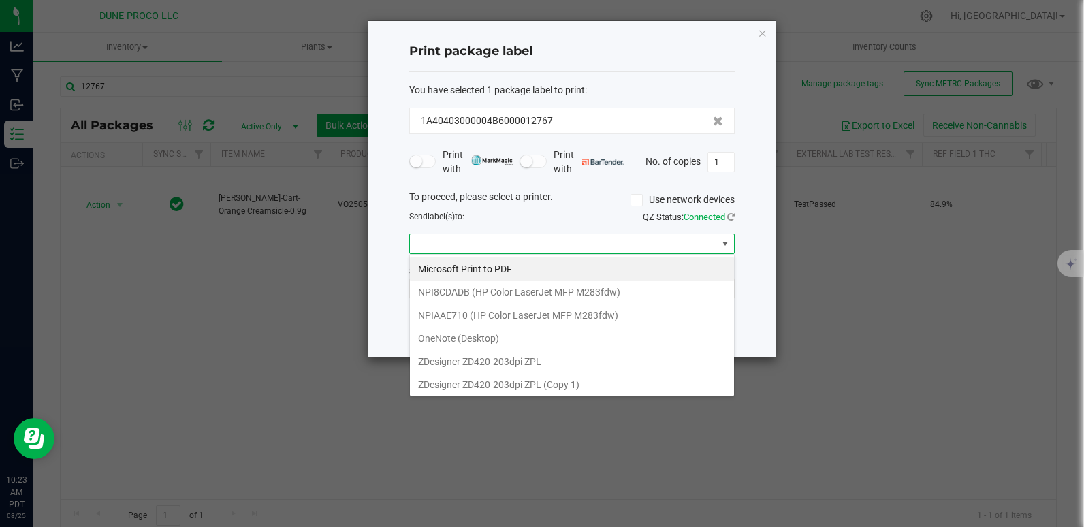
scroll to position [20, 326]
click at [569, 367] on ZPL "ZDesigner ZD420-203dpi ZPL" at bounding box center [572, 361] width 324 height 23
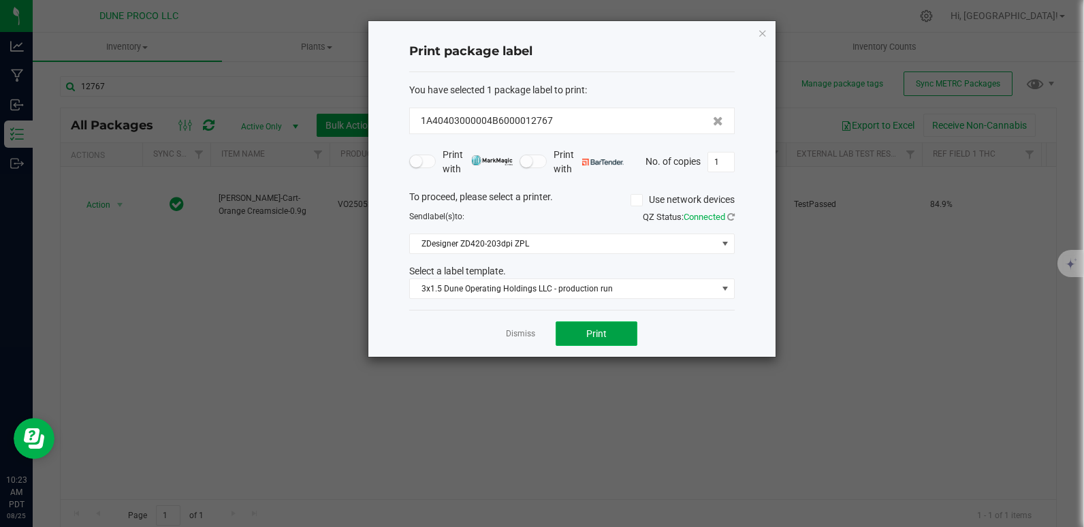
click at [588, 323] on button "Print" at bounding box center [597, 333] width 82 height 25
click at [643, 297] on span "3x1.5 Dune Operating Holdings LLC - production run" at bounding box center [563, 288] width 307 height 19
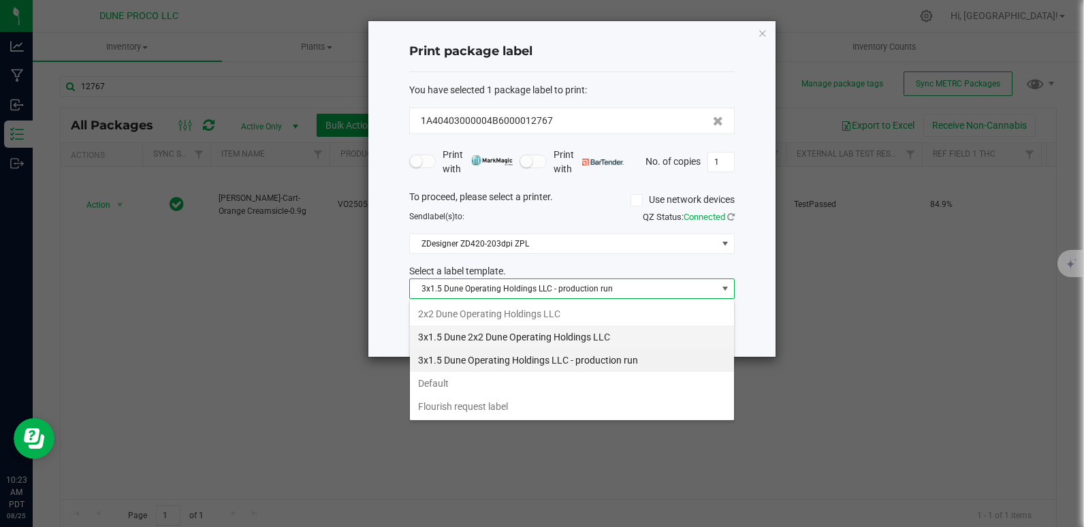
click at [619, 334] on li "3x1.5 Dune 2x2 Dune Operating Holdings LLC" at bounding box center [572, 337] width 324 height 23
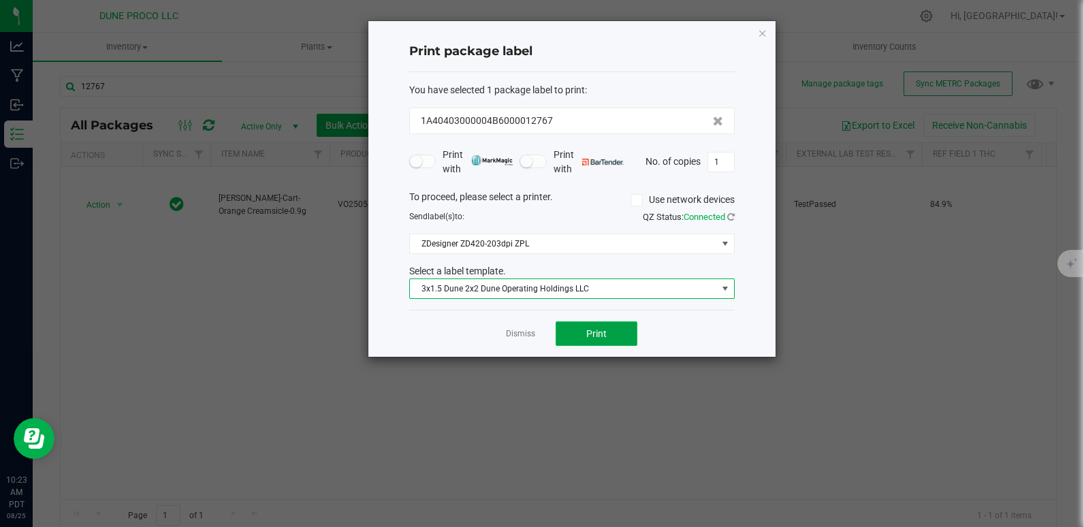
click at [612, 334] on button "Print" at bounding box center [597, 333] width 82 height 25
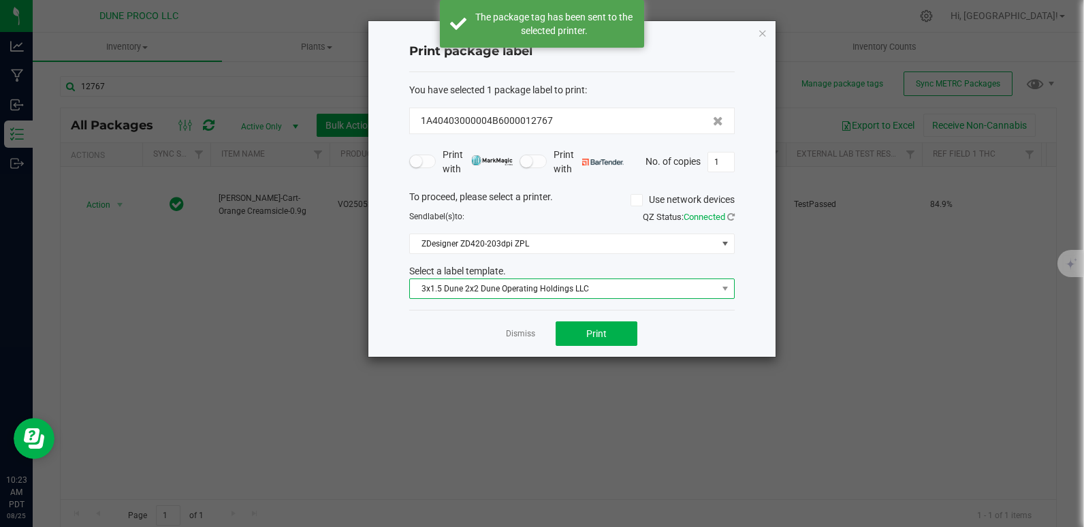
click at [535, 290] on span "3x1.5 Dune 2x2 Dune Operating Holdings LLC" at bounding box center [563, 288] width 307 height 19
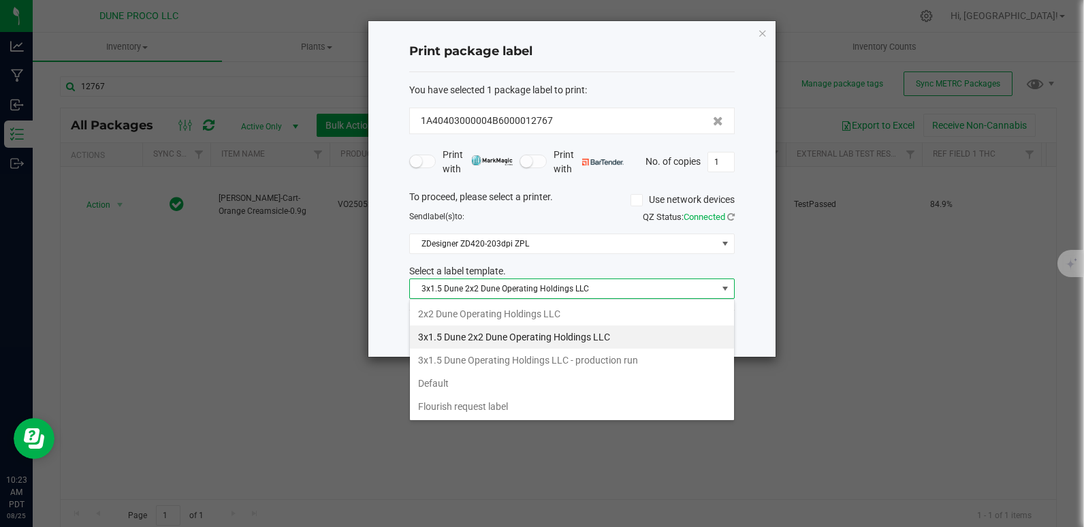
click at [535, 354] on li "3x1.5 Dune Operating Holdings LLC - production run" at bounding box center [572, 360] width 324 height 23
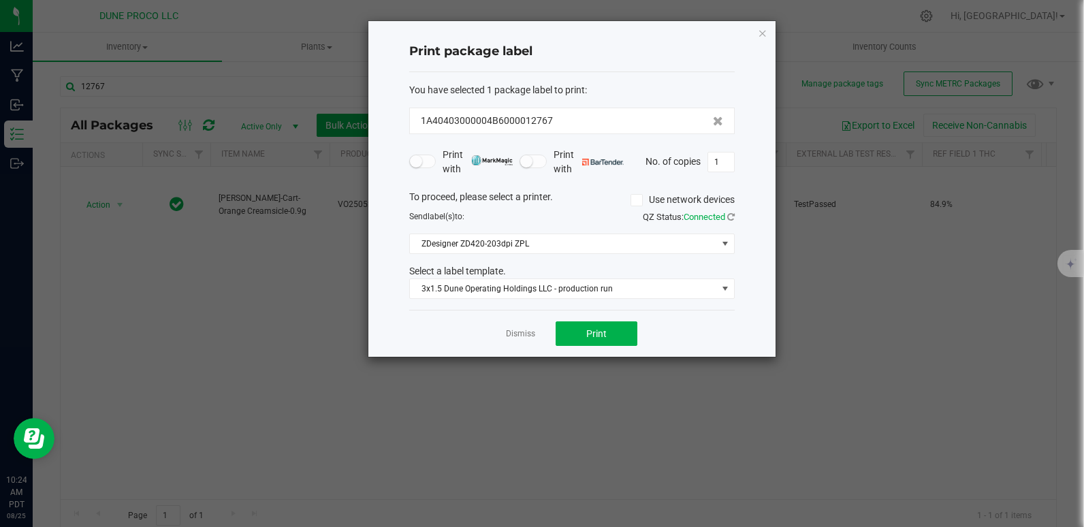
click at [53, 126] on ngb-modal-window "Print package label You have selected 1 package label to print : 1A40403000004B…" at bounding box center [547, 263] width 1094 height 527
drag, startPoint x: 894, startPoint y: 526, endPoint x: 893, endPoint y: 510, distance: 16.4
click at [893, 510] on ngb-modal-window "Print package label You have selected 1 package label to print : 1A40403000004B…" at bounding box center [547, 263] width 1094 height 527
click at [597, 338] on span "Print" at bounding box center [596, 333] width 20 height 11
click at [1057, 364] on ngb-modal-window "Print package label You have selected 1 package label to print : 1A40403000004B…" at bounding box center [547, 263] width 1094 height 527
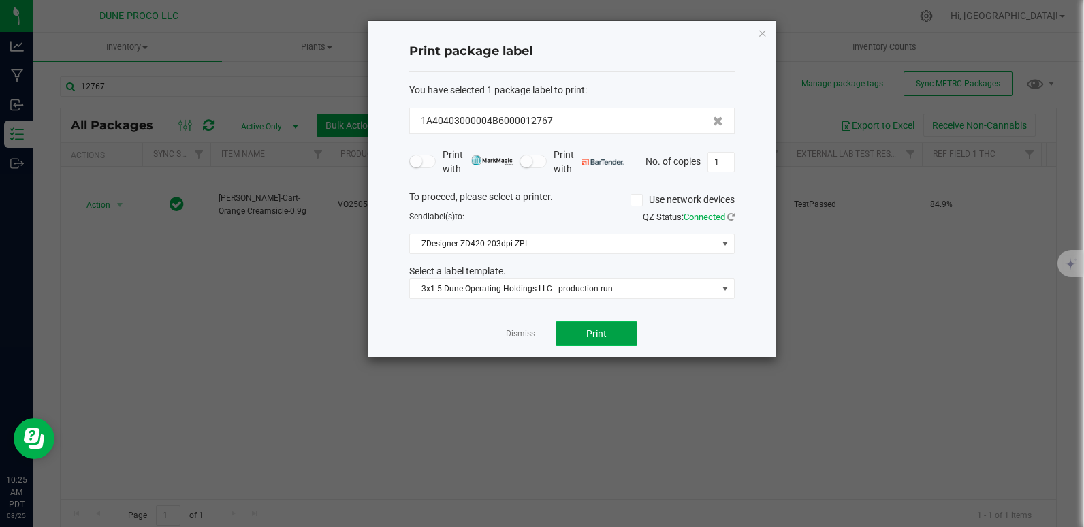
click at [612, 337] on button "Print" at bounding box center [597, 333] width 82 height 25
click at [590, 332] on span "Print" at bounding box center [596, 333] width 20 height 11
click at [600, 331] on span "Print" at bounding box center [596, 333] width 20 height 11
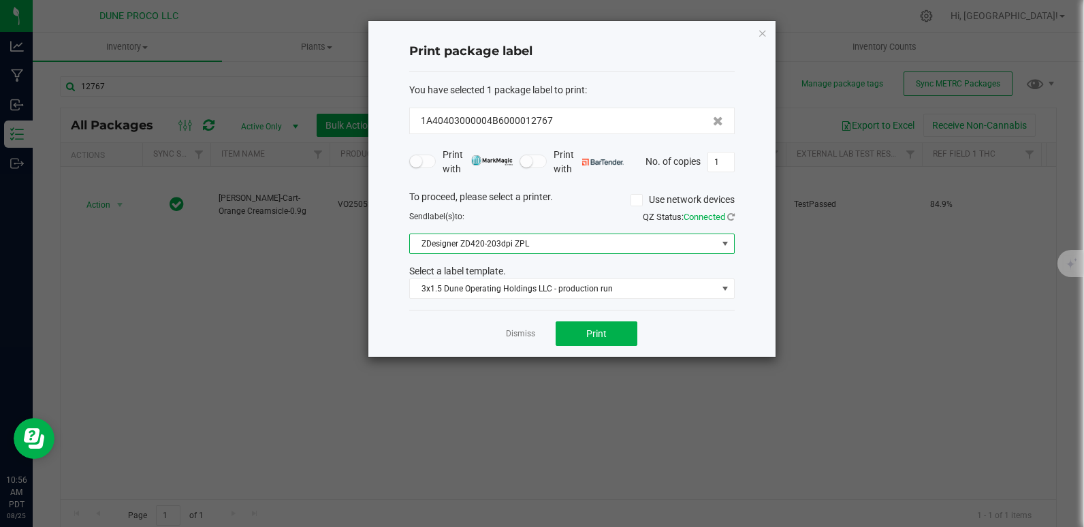
click at [674, 242] on span "ZDesigner ZD420-203dpi ZPL" at bounding box center [563, 243] width 307 height 19
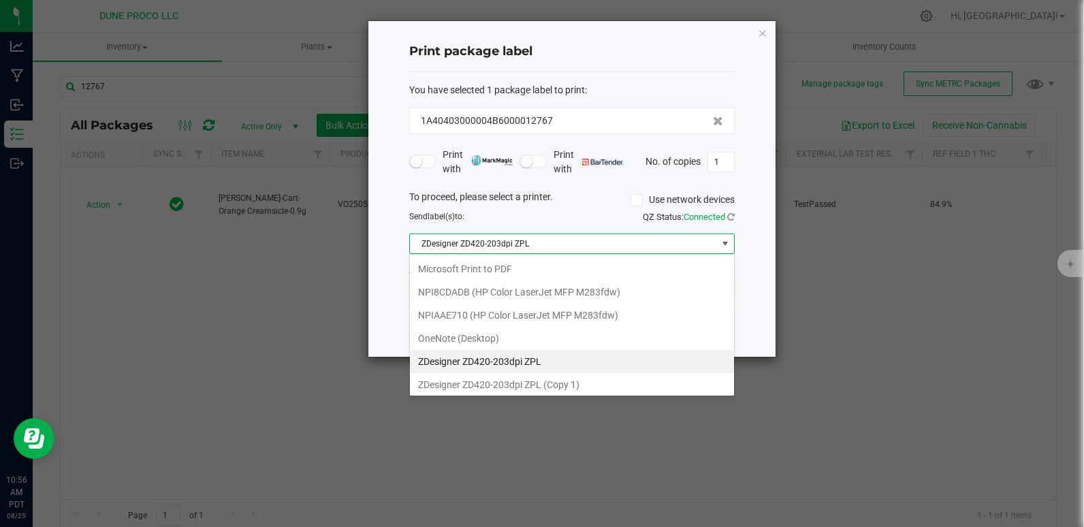
click at [558, 359] on ZPL "ZDesigner ZD420-203dpi ZPL" at bounding box center [572, 361] width 324 height 23
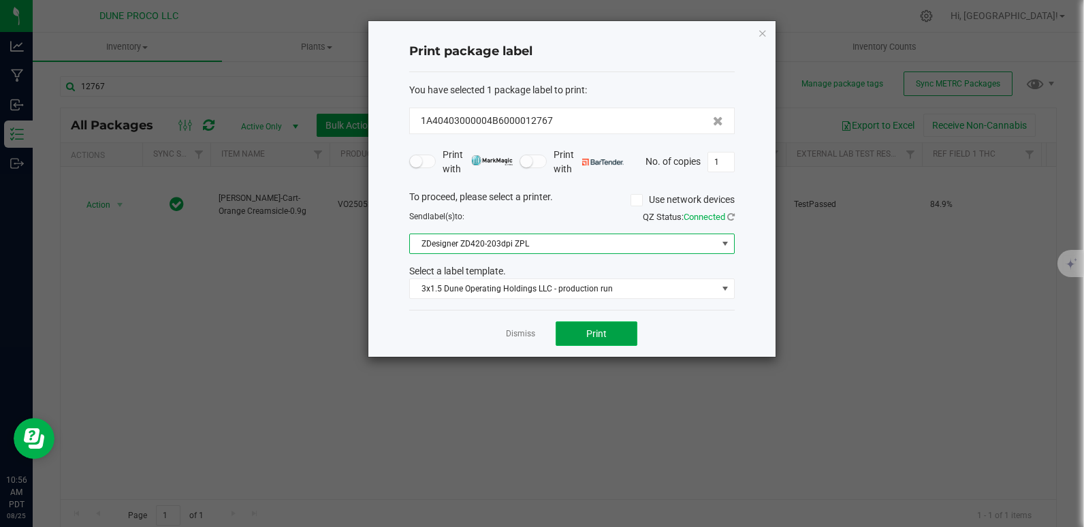
click at [598, 330] on span "Print" at bounding box center [596, 333] width 20 height 11
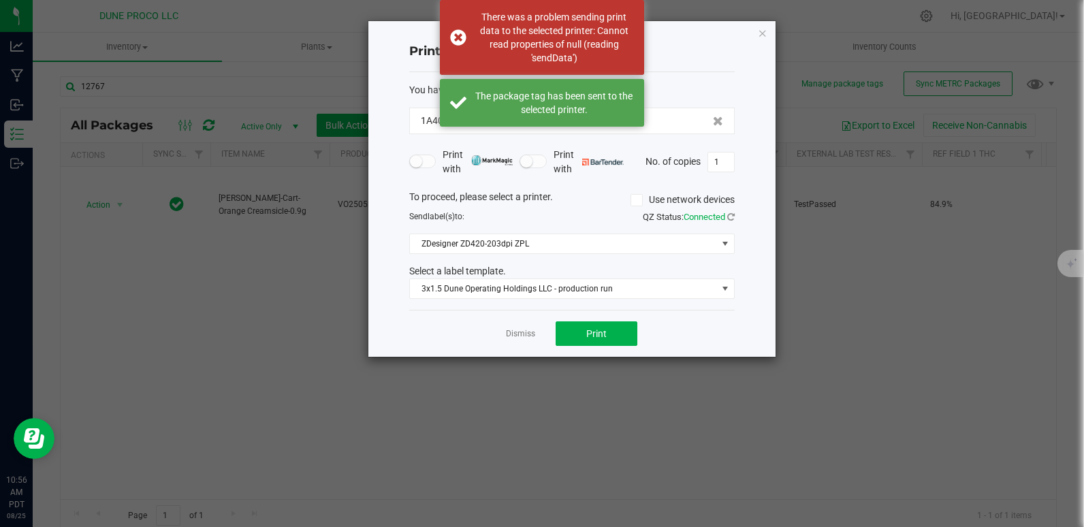
drag, startPoint x: 772, startPoint y: 394, endPoint x: 765, endPoint y: 398, distance: 7.9
click at [771, 395] on ngb-modal-window "Print package label You have selected 1 package label to print : 1A40403000004B…" at bounding box center [547, 263] width 1094 height 527
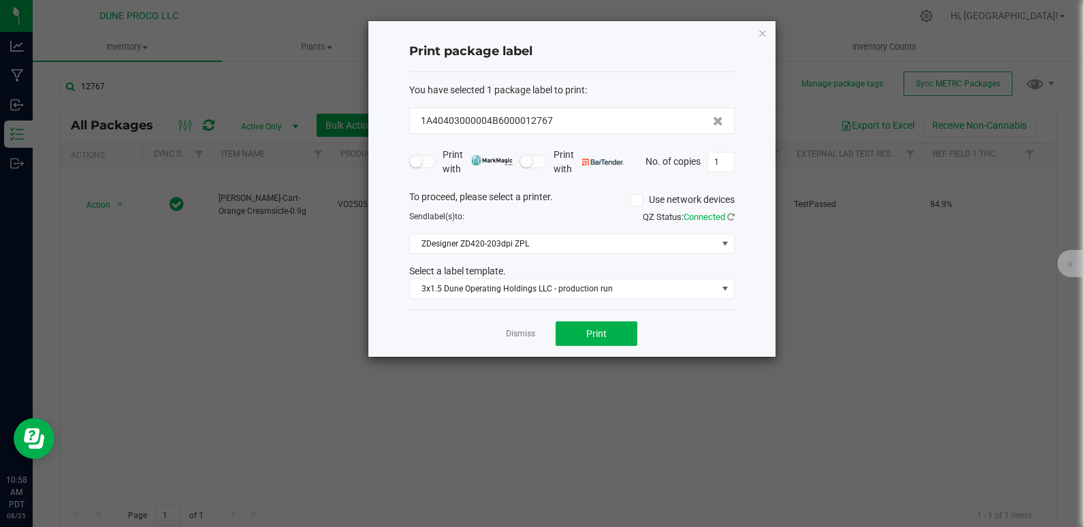
click at [212, 140] on ngb-modal-window "Print package label You have selected 1 package label to print : 1A40403000004B…" at bounding box center [547, 263] width 1094 height 527
click at [605, 336] on span "Print" at bounding box center [596, 333] width 20 height 11
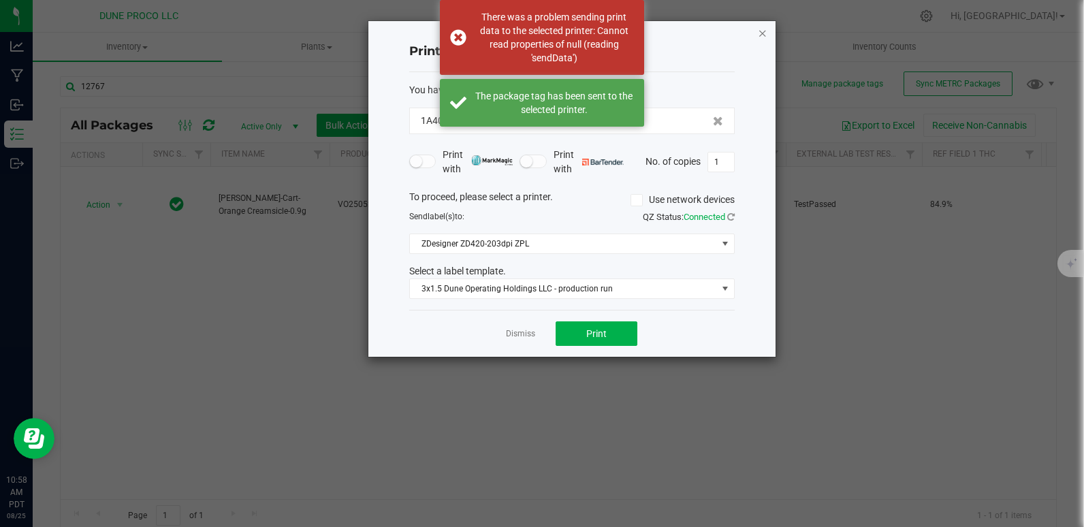
click at [761, 32] on icon "button" at bounding box center [763, 33] width 10 height 16
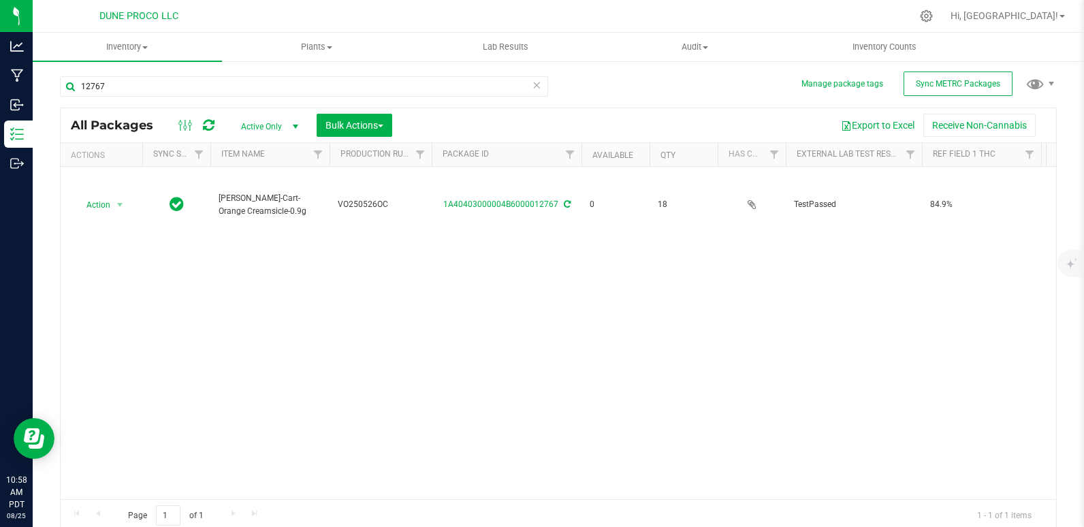
click at [995, 256] on div "Action Action Edit attributes Global inventory Locate package Package audit log…" at bounding box center [559, 333] width 996 height 332
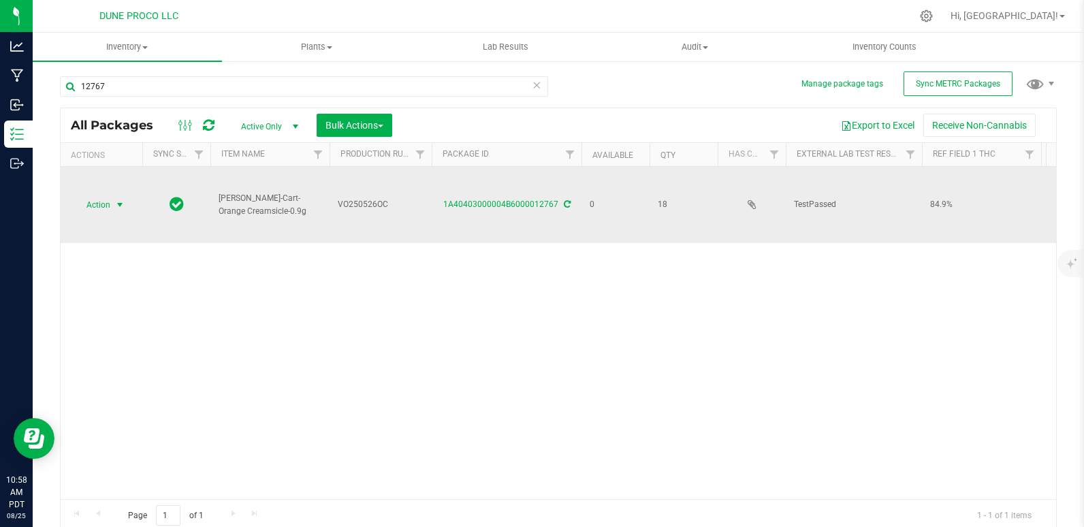
click at [101, 208] on span "Action" at bounding box center [92, 204] width 37 height 19
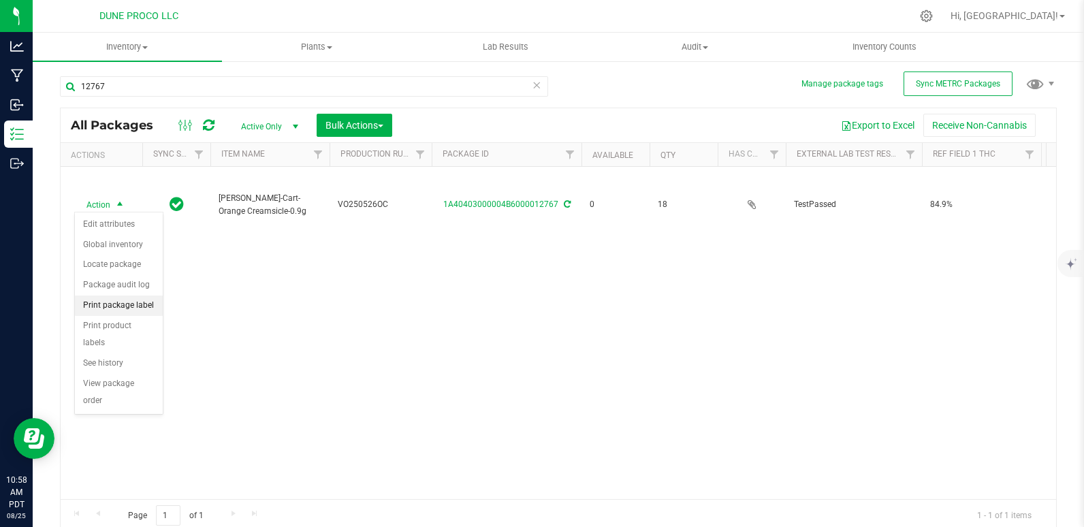
click at [119, 308] on li "Print package label" at bounding box center [119, 306] width 88 height 20
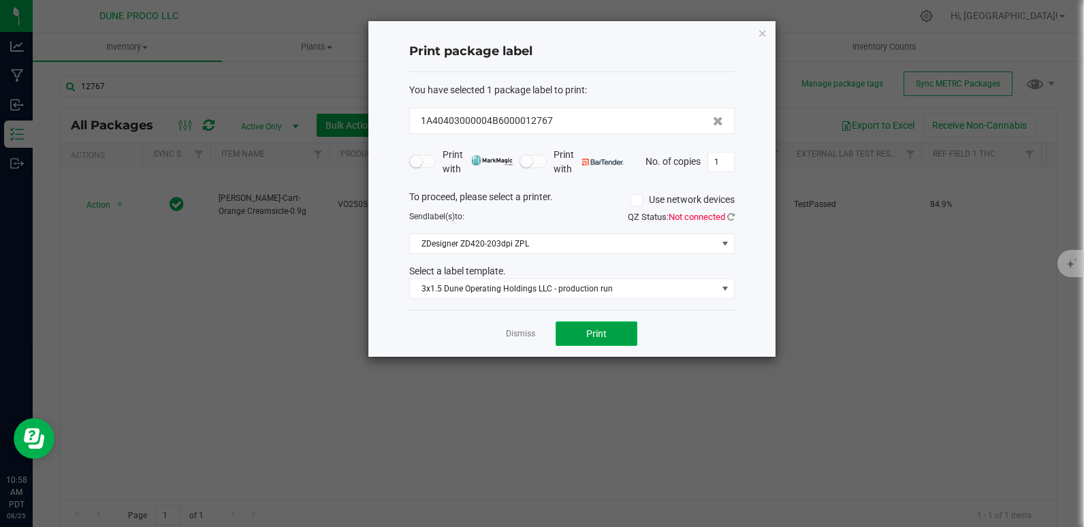
click at [608, 338] on button "Print" at bounding box center [597, 333] width 82 height 25
click at [732, 219] on icon at bounding box center [730, 216] width 7 height 9
click at [590, 323] on button "Print" at bounding box center [597, 333] width 82 height 25
click at [120, 276] on ngb-modal-window "Print package label You have selected 1 package label to print : 1A40403000004B…" at bounding box center [547, 263] width 1094 height 527
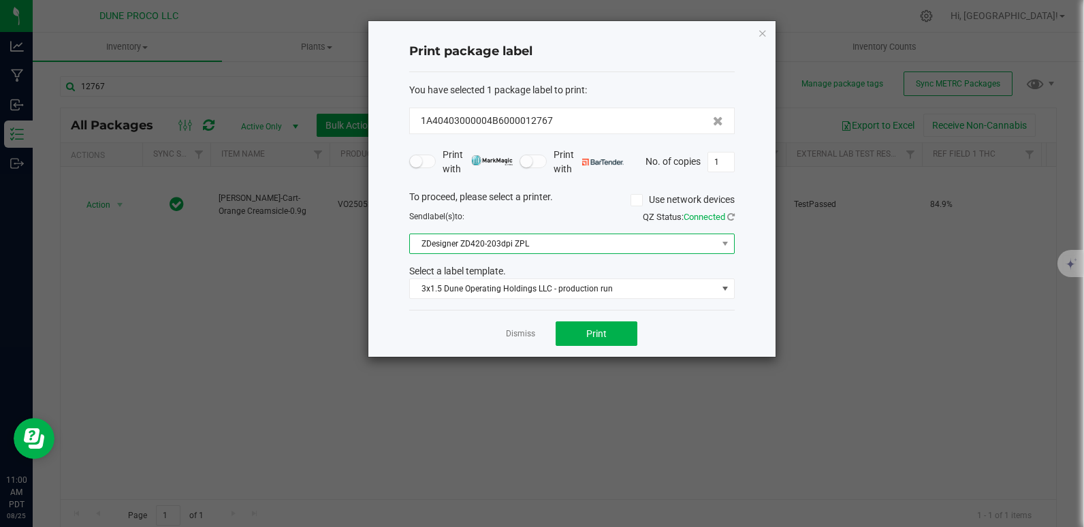
click at [608, 249] on span "ZDesigner ZD420-203dpi ZPL" at bounding box center [563, 243] width 307 height 19
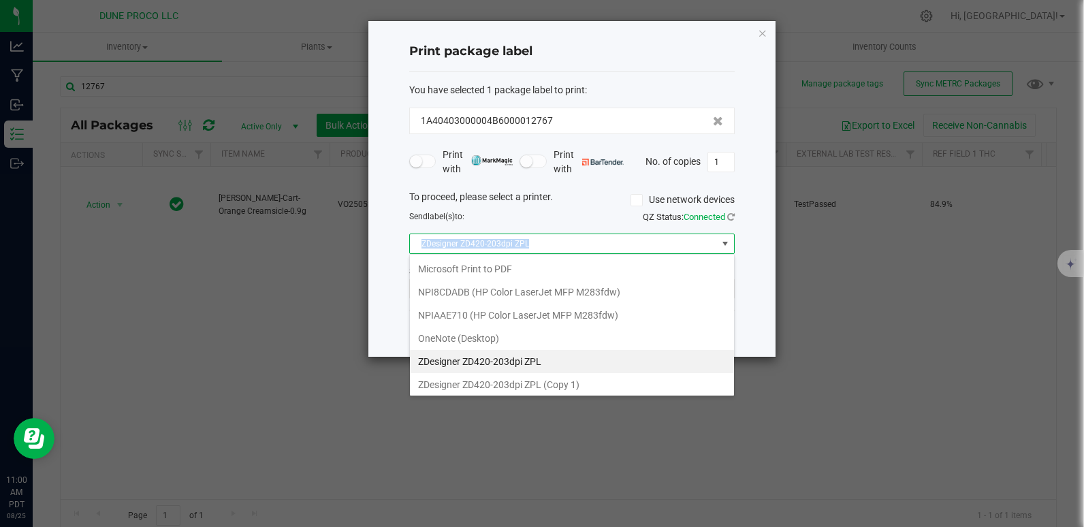
drag, startPoint x: 420, startPoint y: 238, endPoint x: 550, endPoint y: 253, distance: 130.9
click at [550, 253] on span "ZDesigner ZD420-203dpi ZPL" at bounding box center [563, 243] width 307 height 19
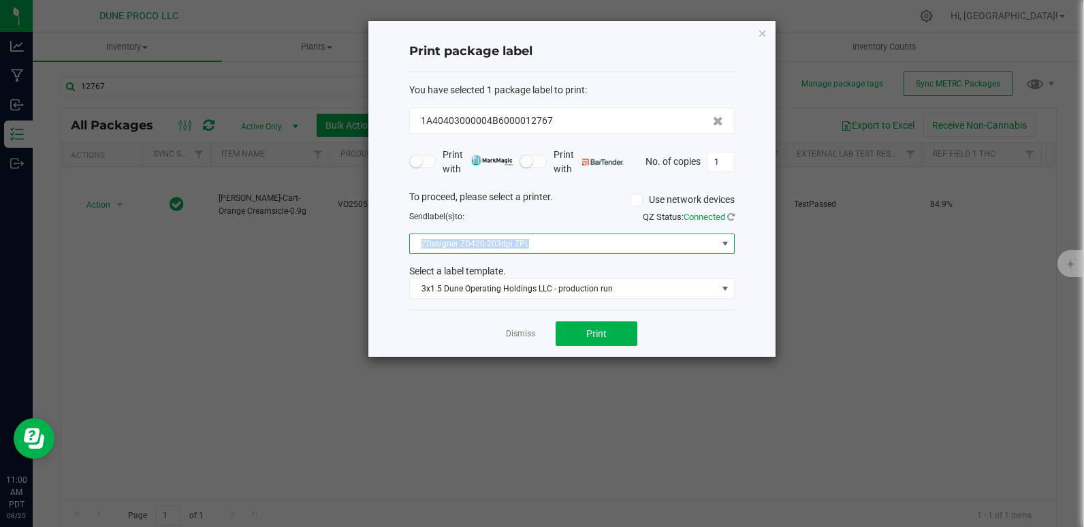
copy span "ZDesigner ZD420-203dpi ZPL"
click at [226, 331] on ngb-modal-window "Print package label You have selected 1 package label to print : 1A40403000004B…" at bounding box center [547, 263] width 1094 height 527
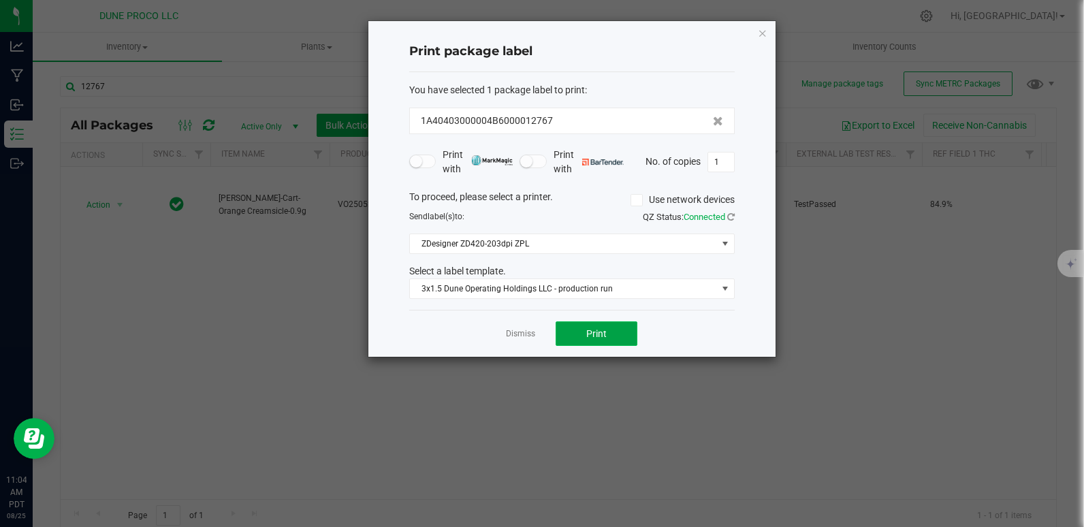
click at [559, 338] on button "Print" at bounding box center [597, 333] width 82 height 25
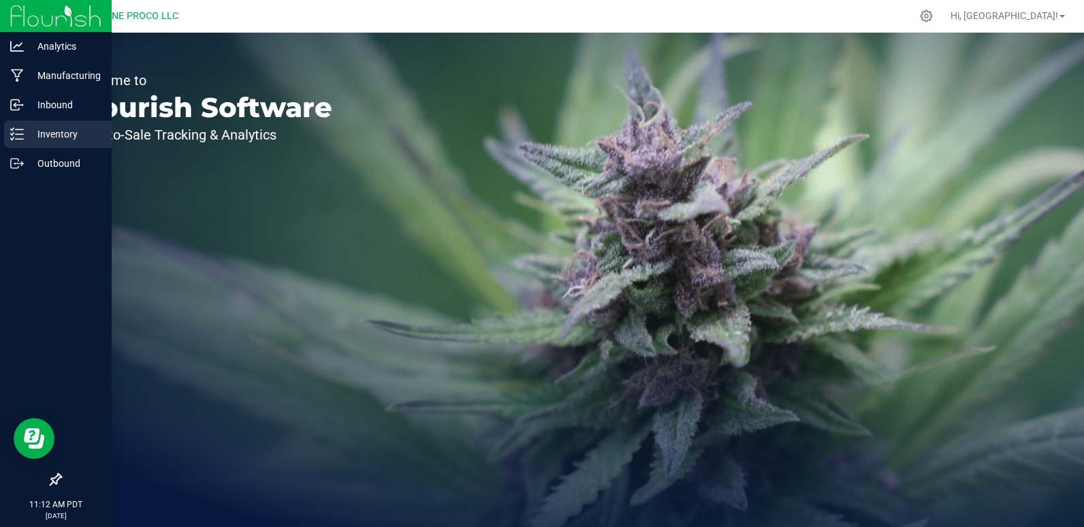
click at [17, 131] on icon at bounding box center [17, 134] width 14 height 14
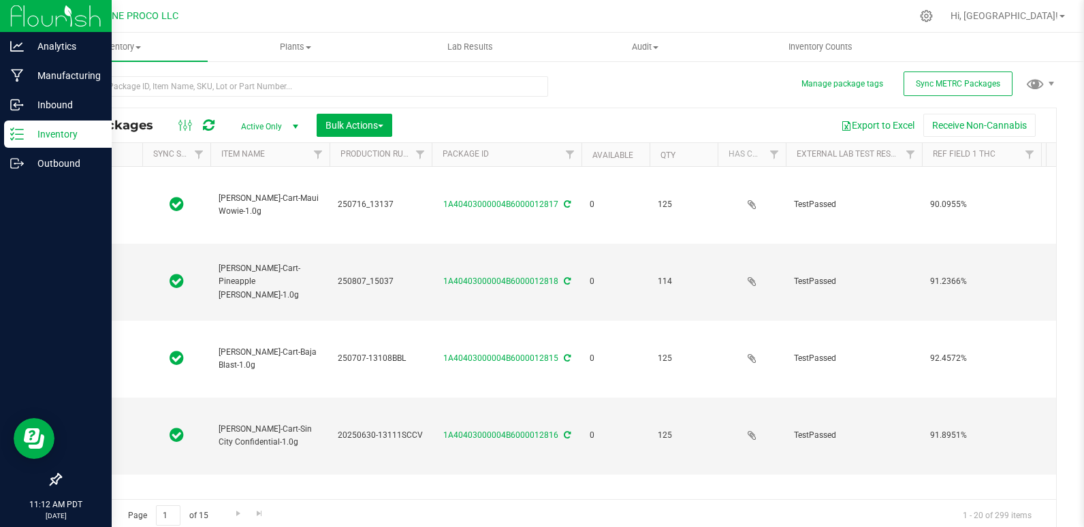
type input "[DATE]"
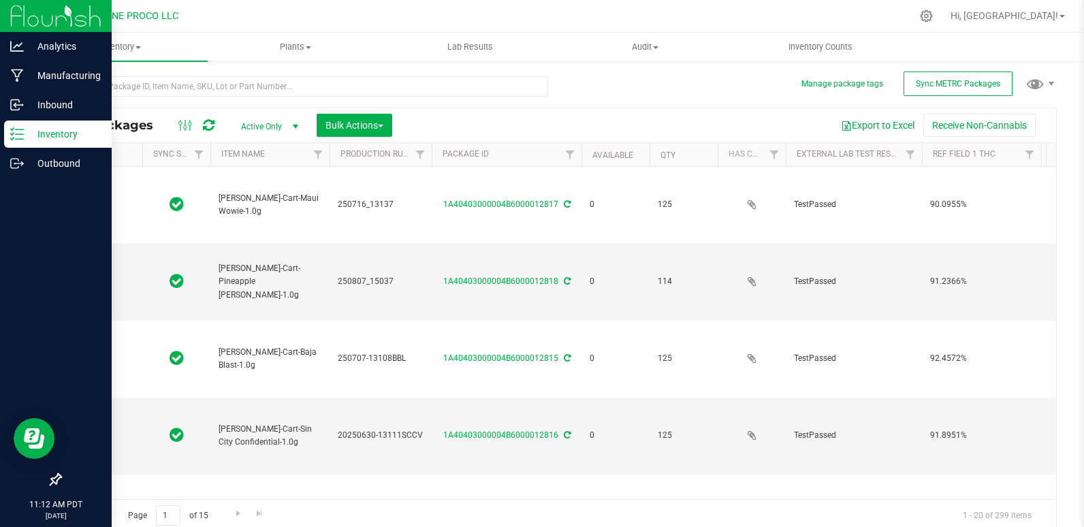
type input "2025-07-02"
type input "2025-06-30"
type input "2025-07-16"
type input "2025-08-07"
type input "2025-06-30"
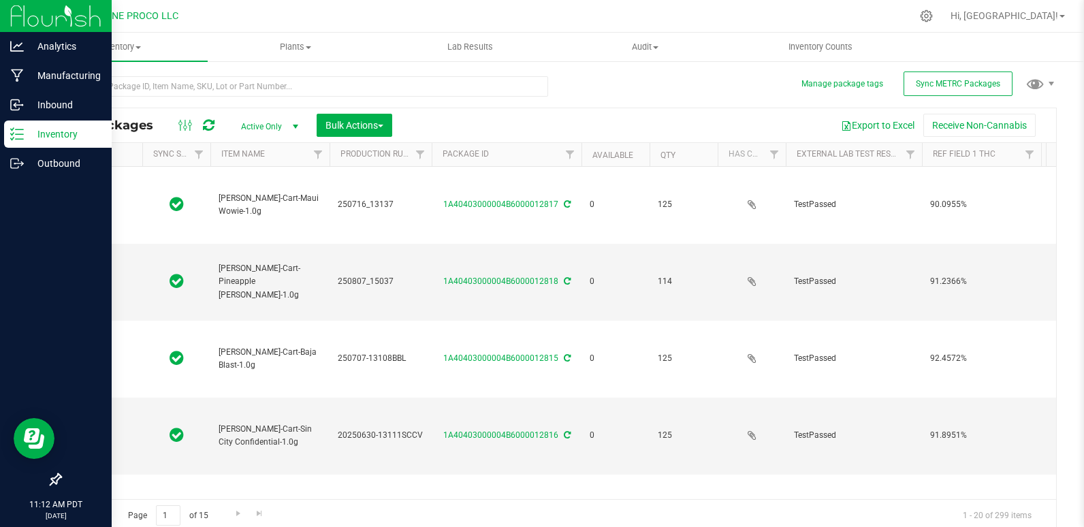
type input "2025-07-02"
type input "2025-07-04"
type input "2025-06-12"
type input "2025-07-28"
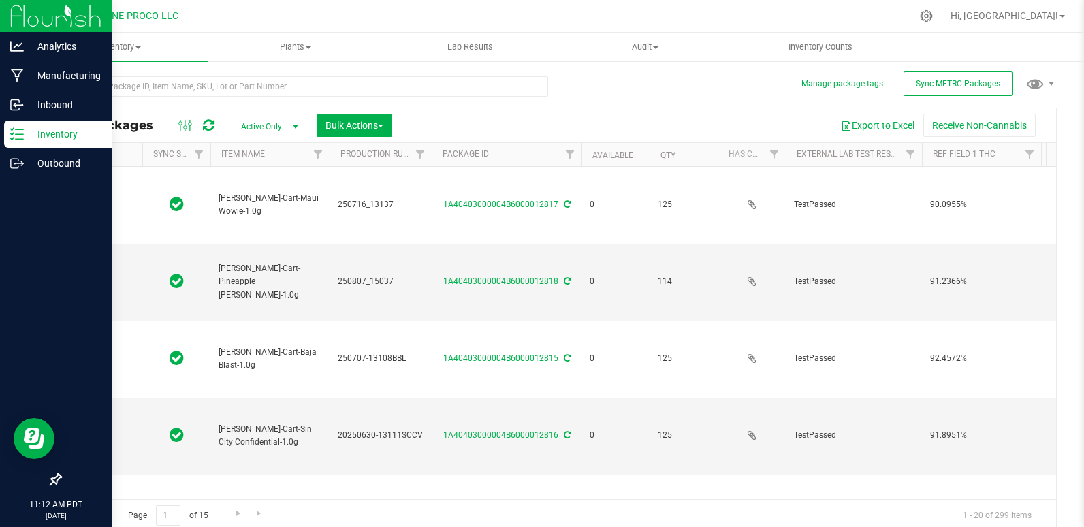
type input "2025-07-16"
type input "2025-08-07"
type input "2025-07-28"
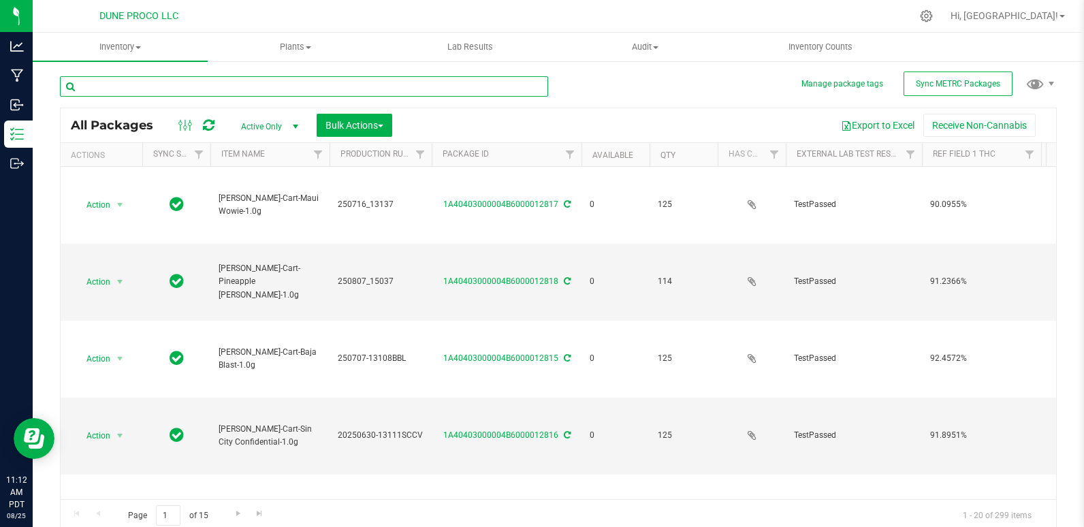
click at [187, 86] on input "text" at bounding box center [304, 86] width 488 height 20
type input "12767"
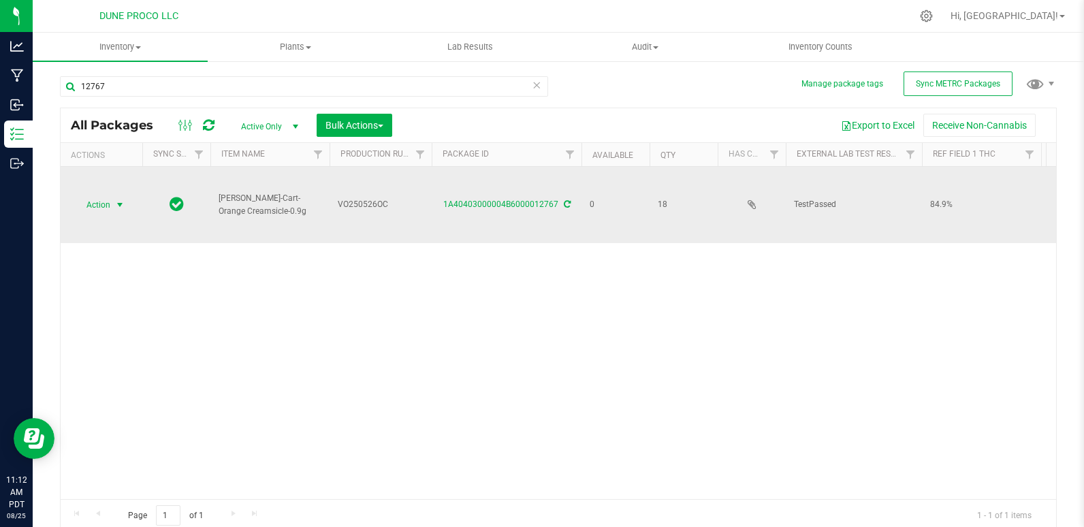
click at [114, 197] on span "select" at bounding box center [120, 204] width 17 height 19
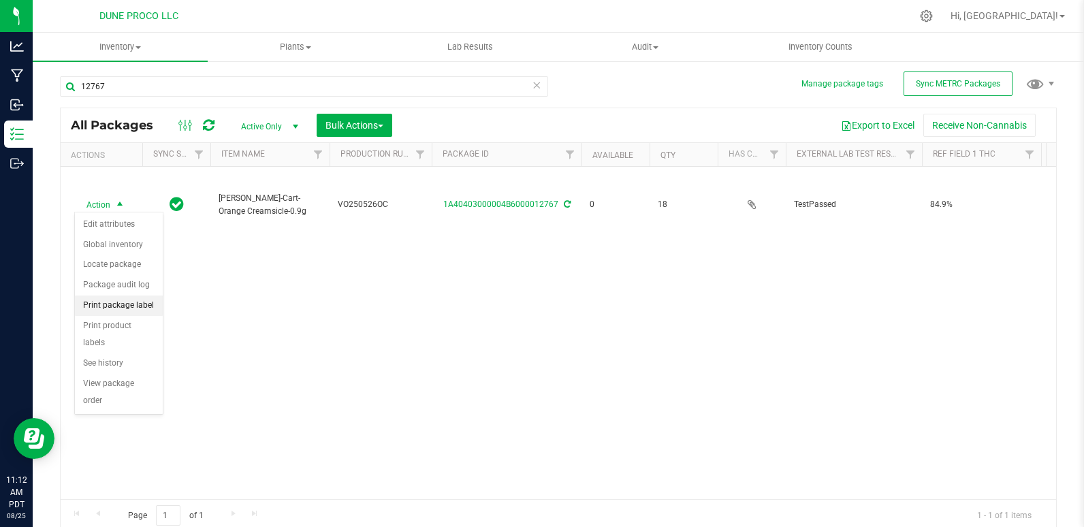
click at [133, 309] on li "Print package label" at bounding box center [119, 306] width 88 height 20
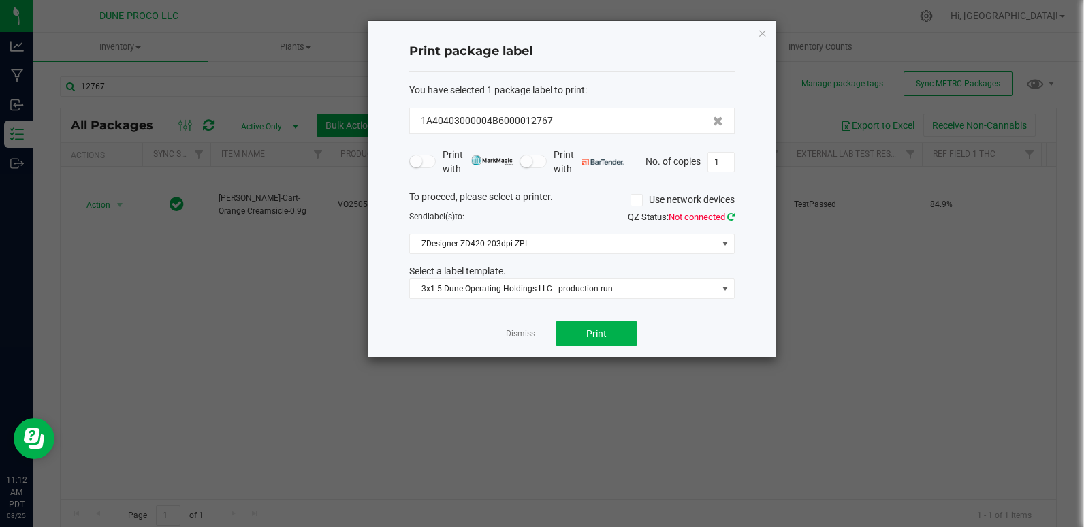
click at [729, 217] on icon at bounding box center [730, 216] width 7 height 9
click at [707, 248] on span "ZDesigner ZD420-203dpi ZPL" at bounding box center [563, 243] width 307 height 19
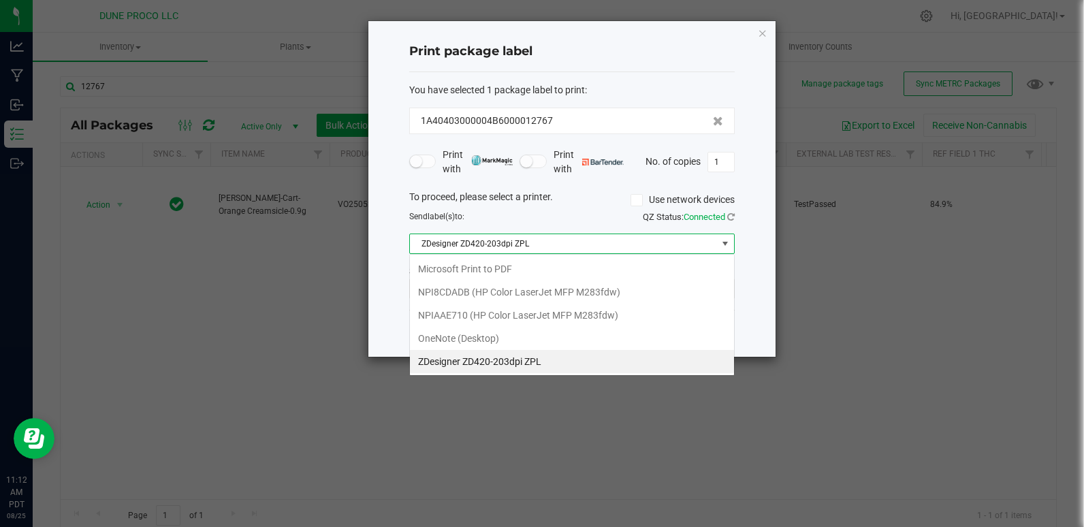
scroll to position [20, 326]
click at [622, 360] on ZPL "ZDesigner ZD420-203dpi ZPL" at bounding box center [572, 361] width 324 height 23
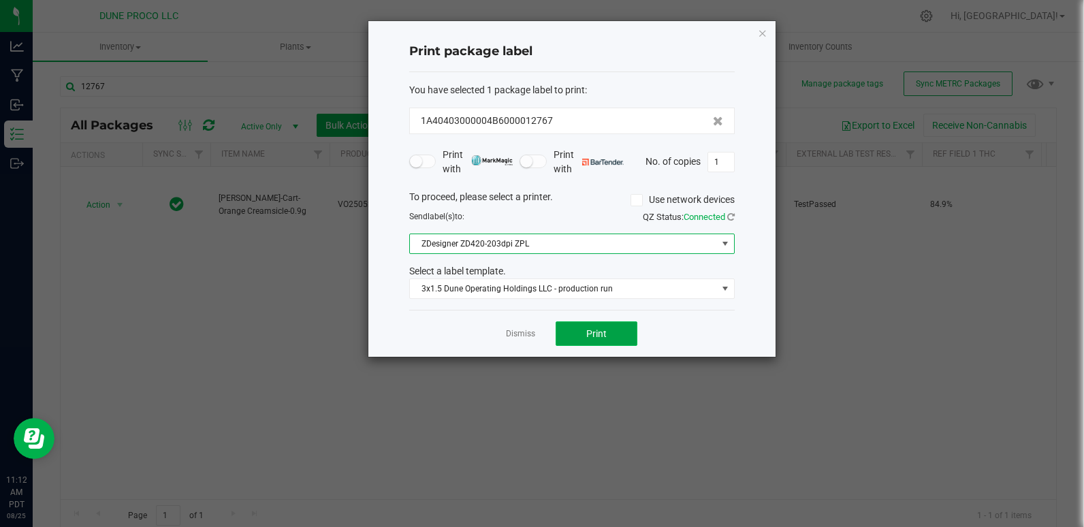
click at [605, 334] on span "Print" at bounding box center [596, 333] width 20 height 11
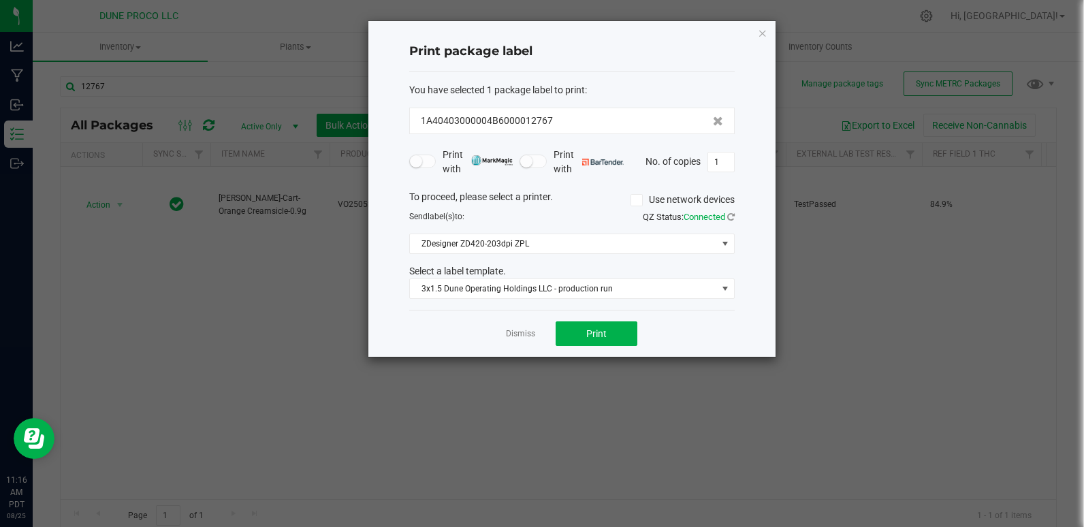
click at [956, 44] on ngb-modal-window "Print package label You have selected 1 package label to print : 1A40403000004B…" at bounding box center [547, 263] width 1094 height 527
click at [608, 349] on div "Dismiss Print" at bounding box center [572, 333] width 326 height 47
click at [608, 330] on button "Print" at bounding box center [597, 333] width 82 height 25
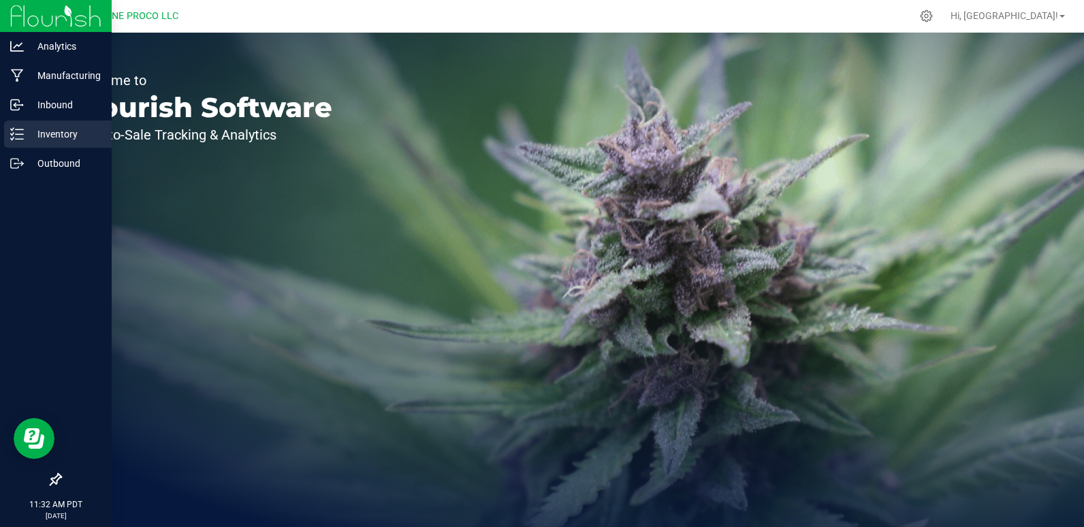
click at [21, 137] on icon at bounding box center [17, 134] width 14 height 14
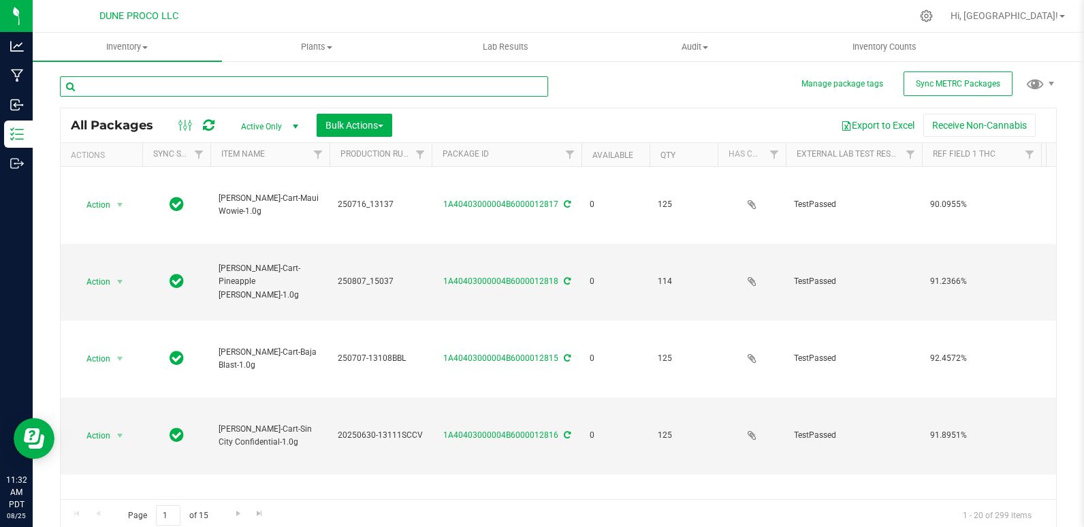
click at [370, 89] on input "text" at bounding box center [304, 86] width 488 height 20
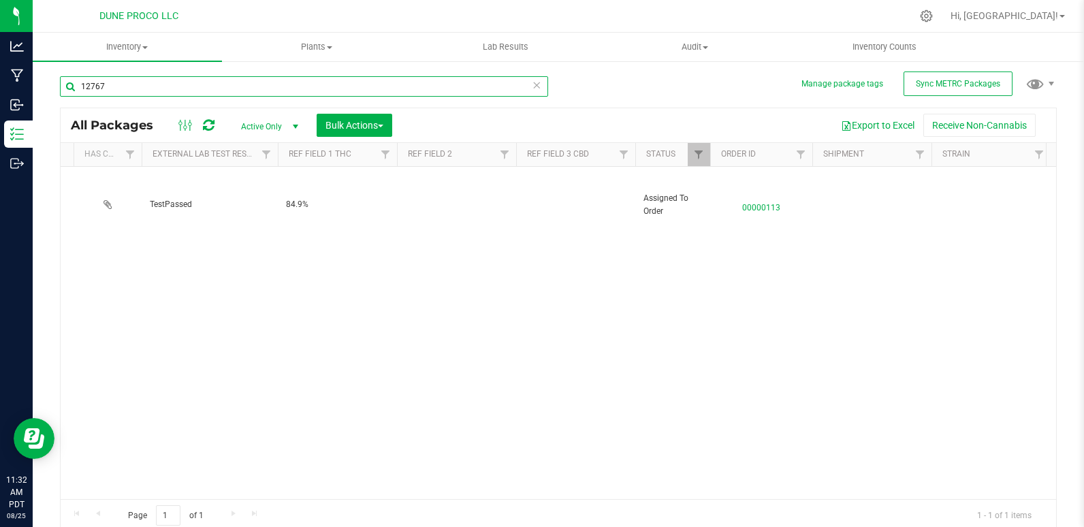
scroll to position [0, 646]
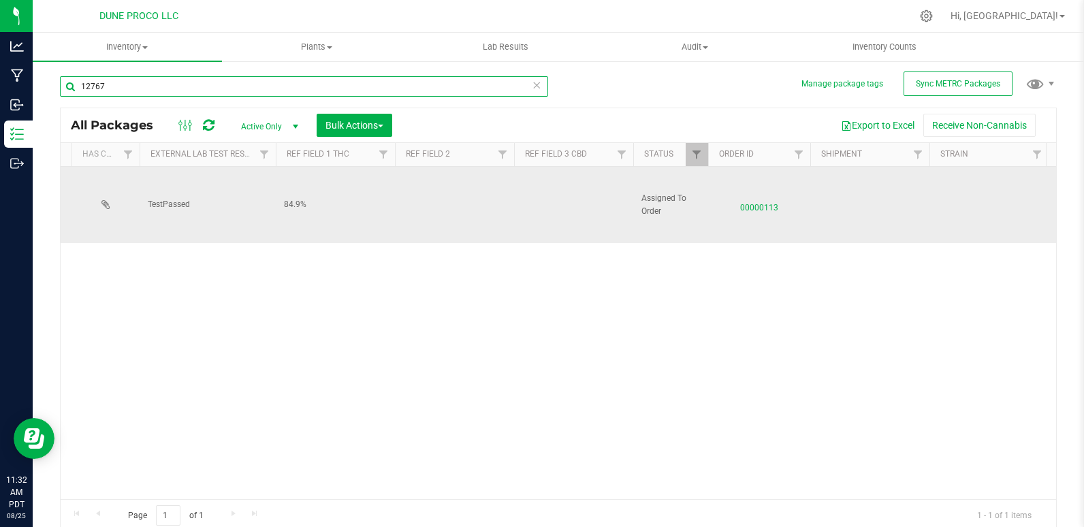
type input "12767"
click at [698, 204] on span "00000113" at bounding box center [759, 205] width 86 height 20
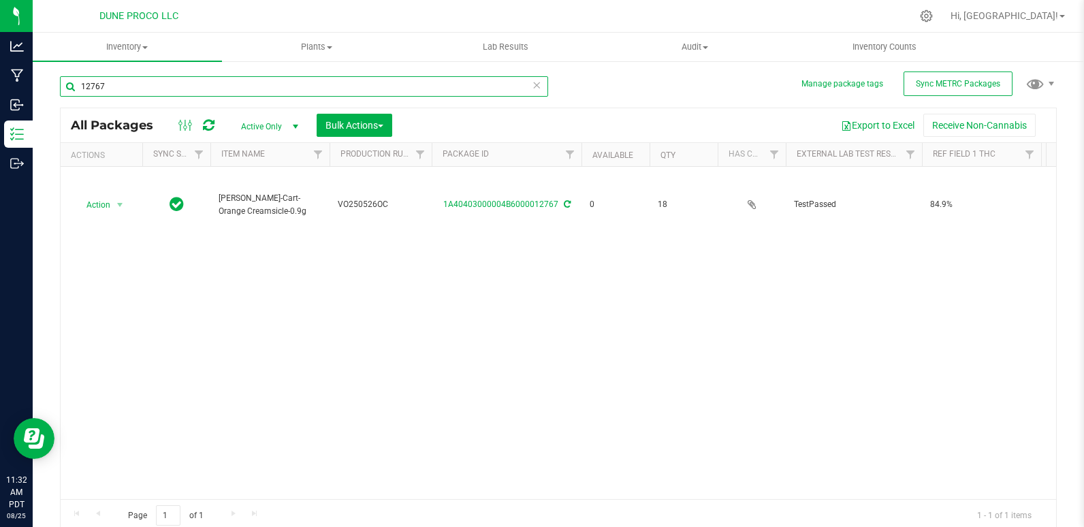
click at [184, 87] on input "12767" at bounding box center [304, 86] width 488 height 20
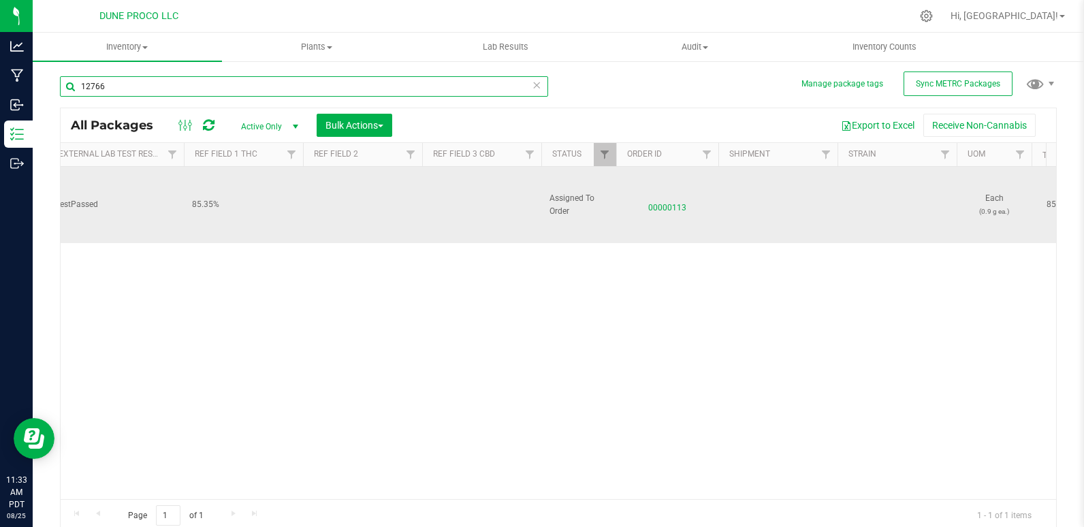
type input "12766"
click at [659, 206] on span "00000113" at bounding box center [667, 205] width 86 height 20
